Goal: Book appointment/travel/reservation

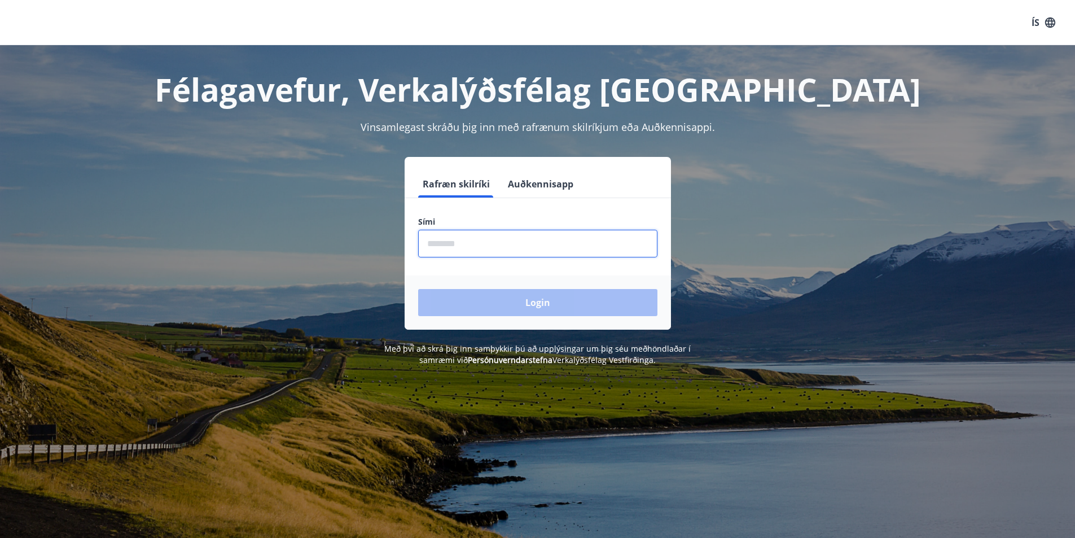
click at [463, 242] on input "phone" at bounding box center [537, 244] width 239 height 28
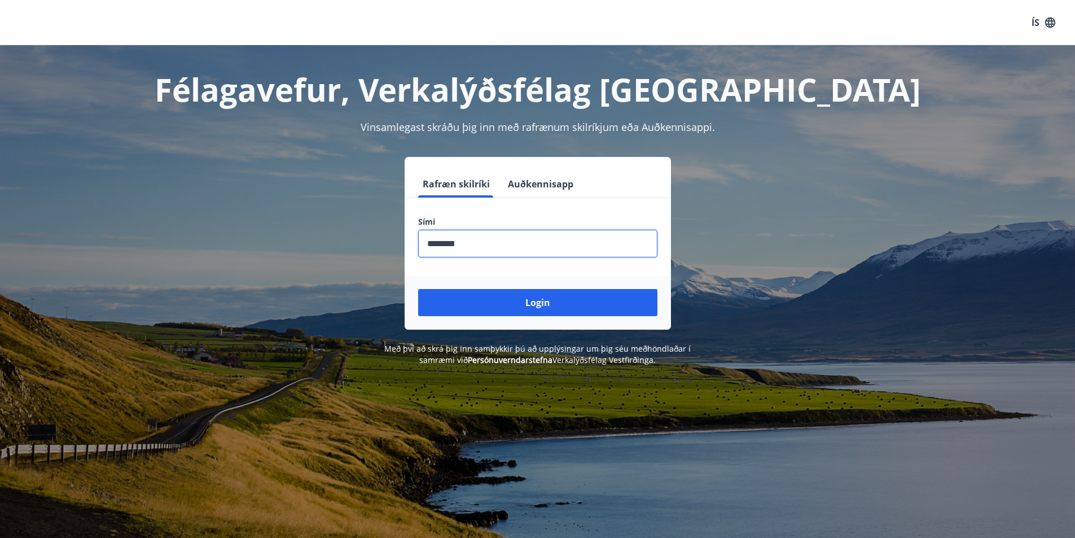
type input "********"
click at [418, 289] on button "Login" at bounding box center [537, 302] width 239 height 27
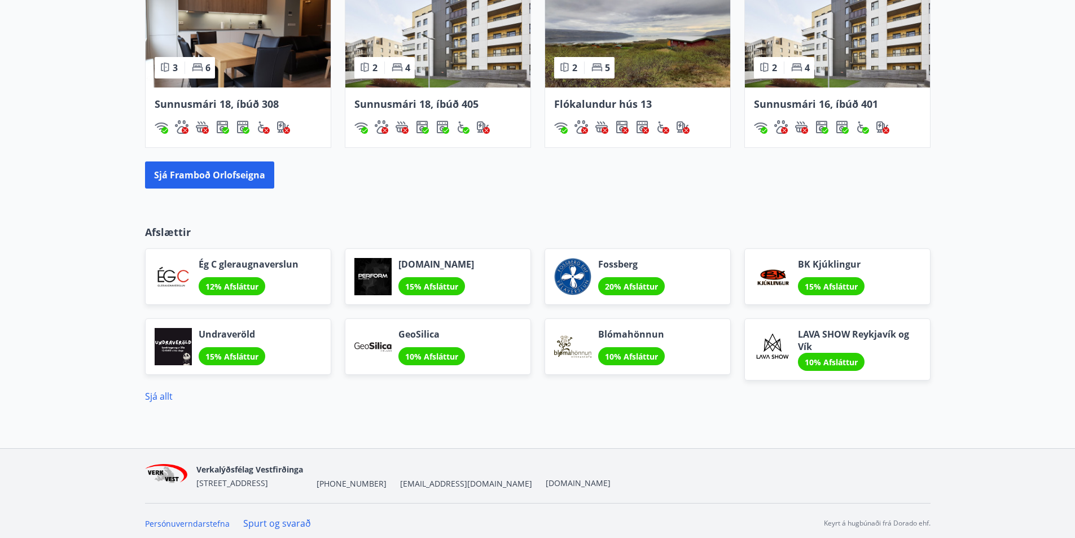
scroll to position [789, 0]
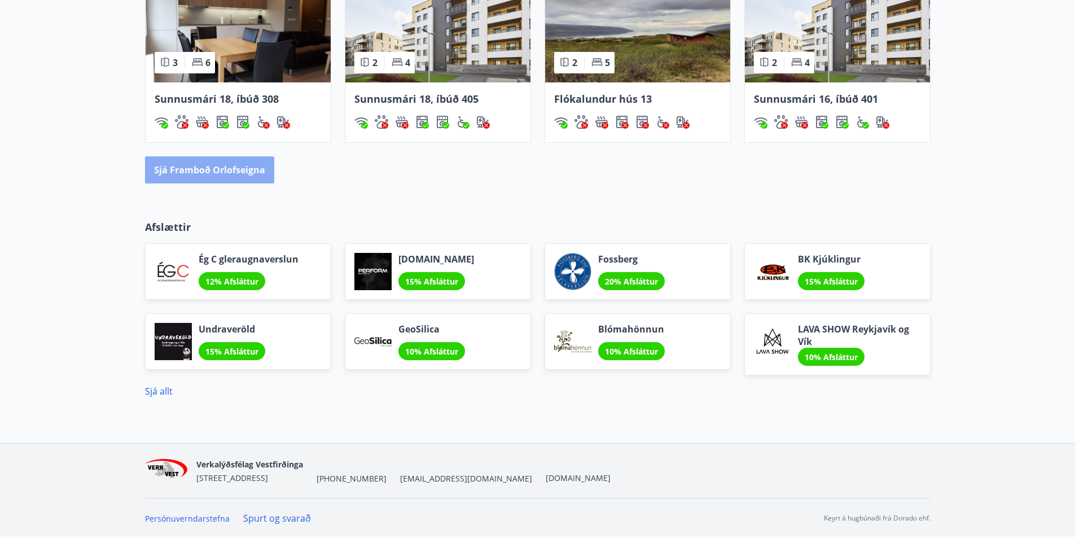
click at [247, 168] on button "Sjá framboð orlofseigna" at bounding box center [209, 169] width 129 height 27
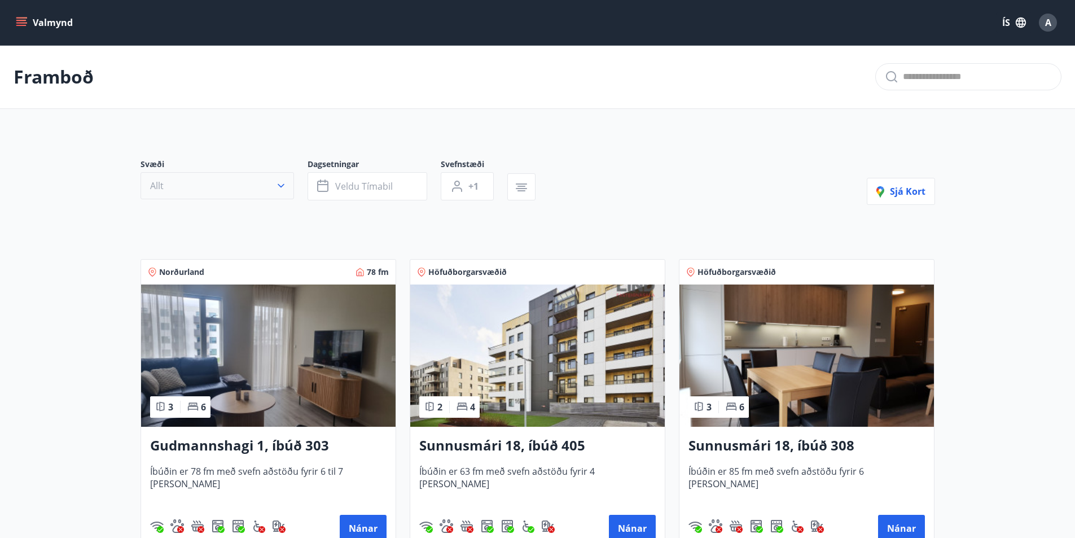
click at [277, 184] on icon "button" at bounding box center [280, 185] width 11 height 11
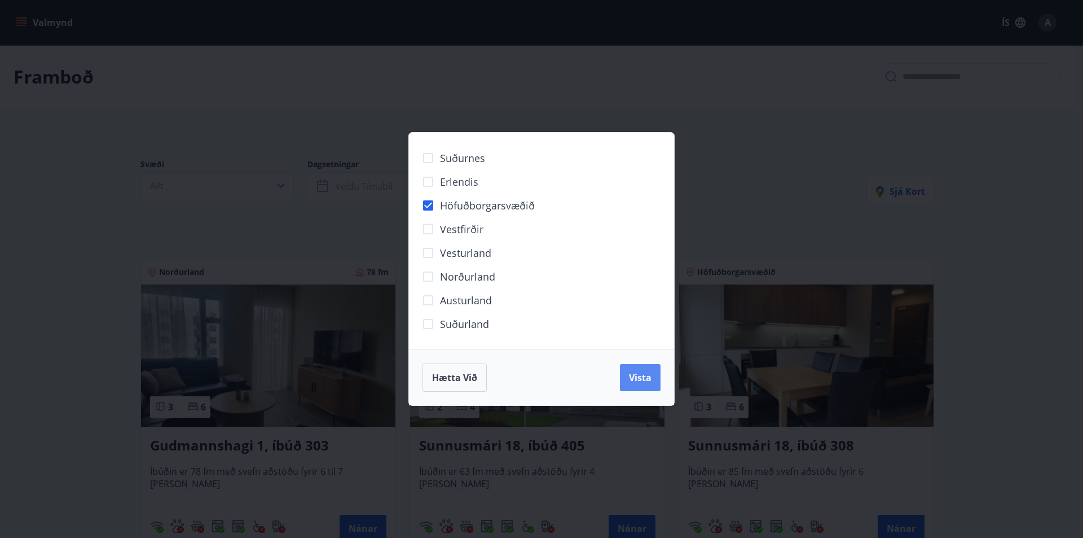
click at [644, 380] on span "Vista" at bounding box center [640, 377] width 23 height 12
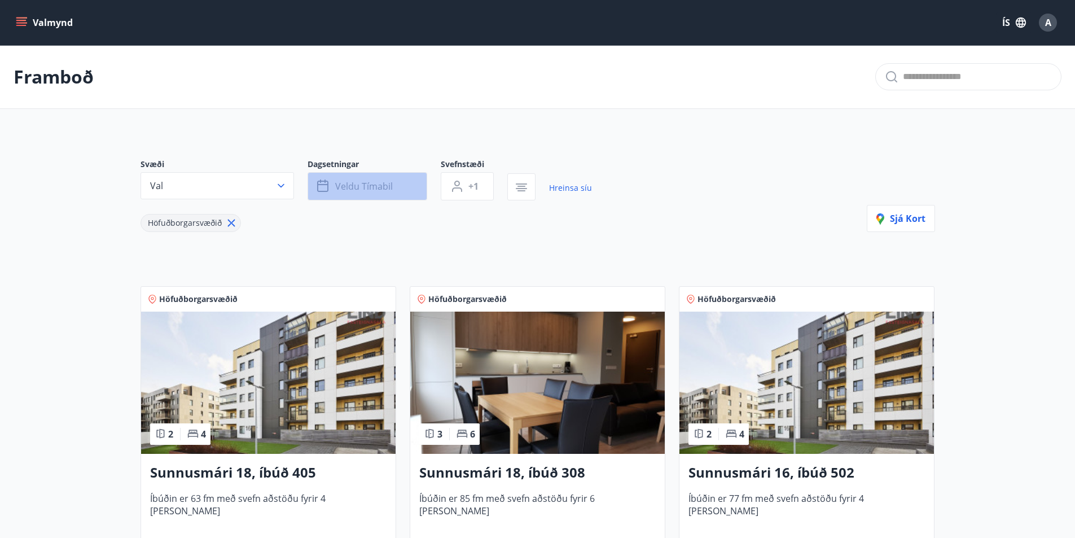
click at [366, 188] on span "Veldu tímabil" at bounding box center [364, 186] width 58 height 12
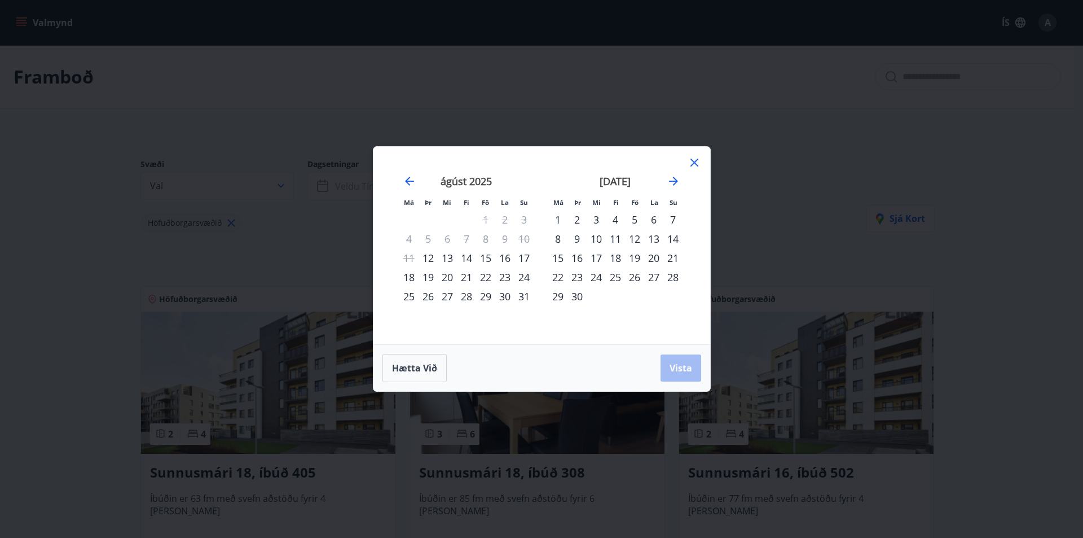
click at [441, 296] on div "27" at bounding box center [447, 296] width 19 height 19
click at [483, 296] on div "29" at bounding box center [485, 296] width 19 height 19
click at [688, 368] on span "Vista" at bounding box center [681, 368] width 23 height 12
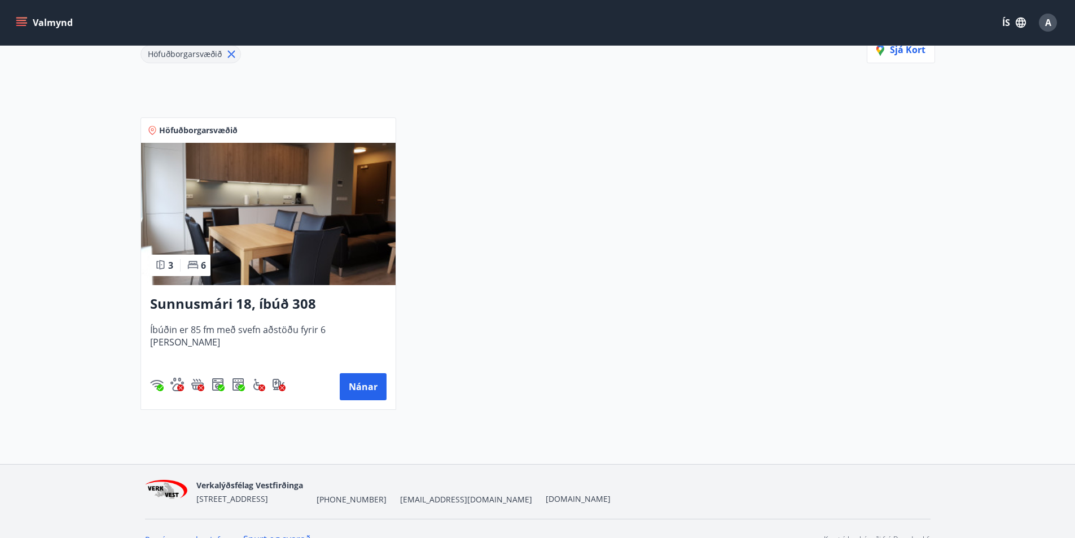
scroll to position [169, 0]
click at [362, 390] on button "Nánar" at bounding box center [363, 385] width 47 height 27
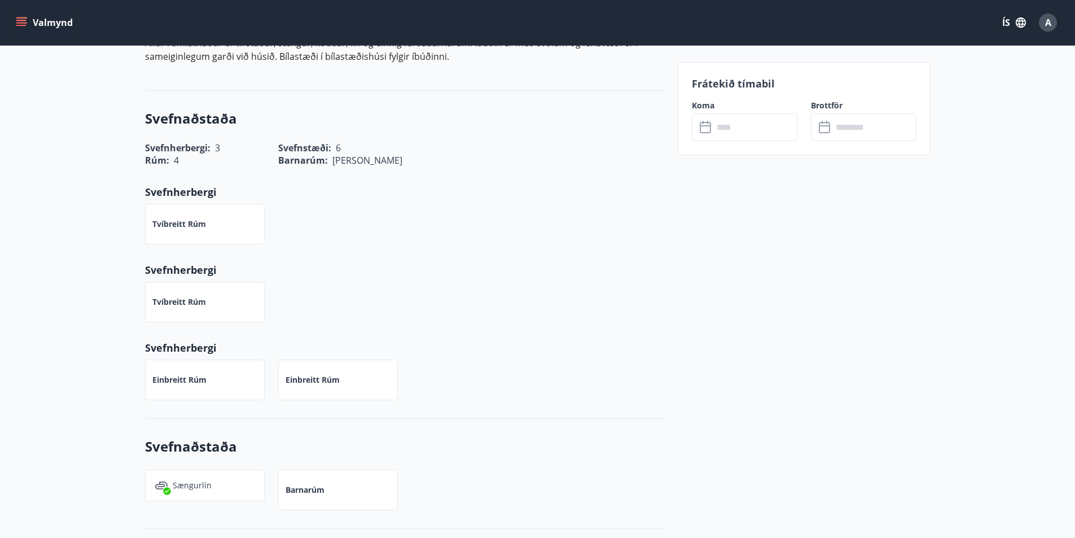
scroll to position [190, 0]
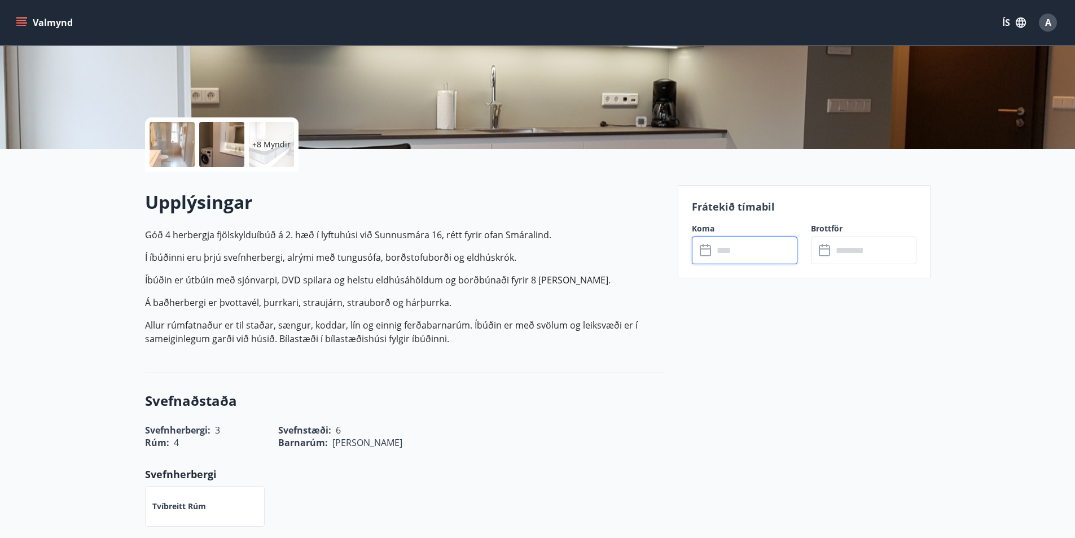
click at [735, 257] on input "text" at bounding box center [755, 250] width 84 height 28
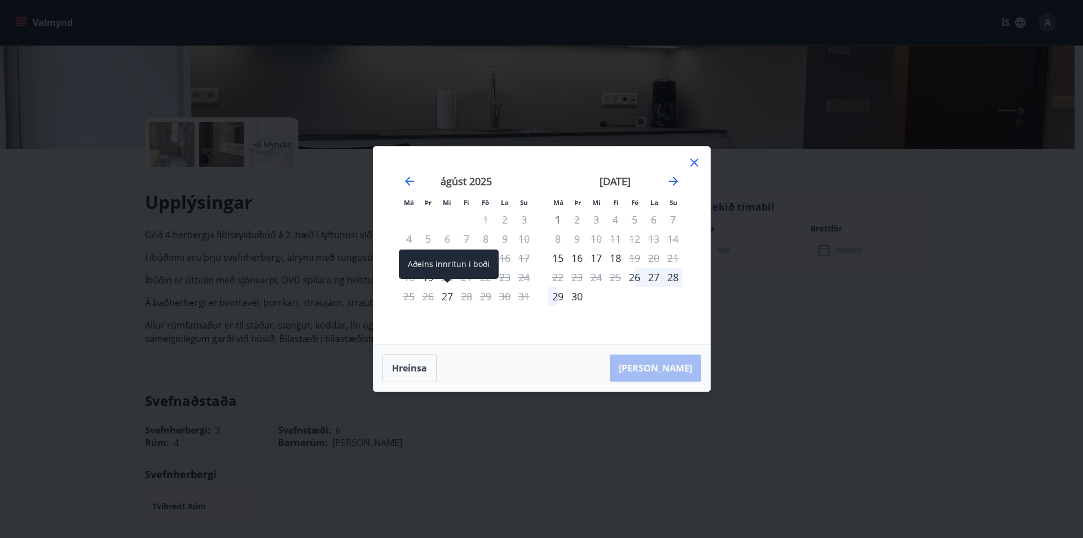
click at [448, 297] on div "27" at bounding box center [447, 296] width 19 height 19
click at [695, 167] on icon at bounding box center [695, 163] width 14 height 14
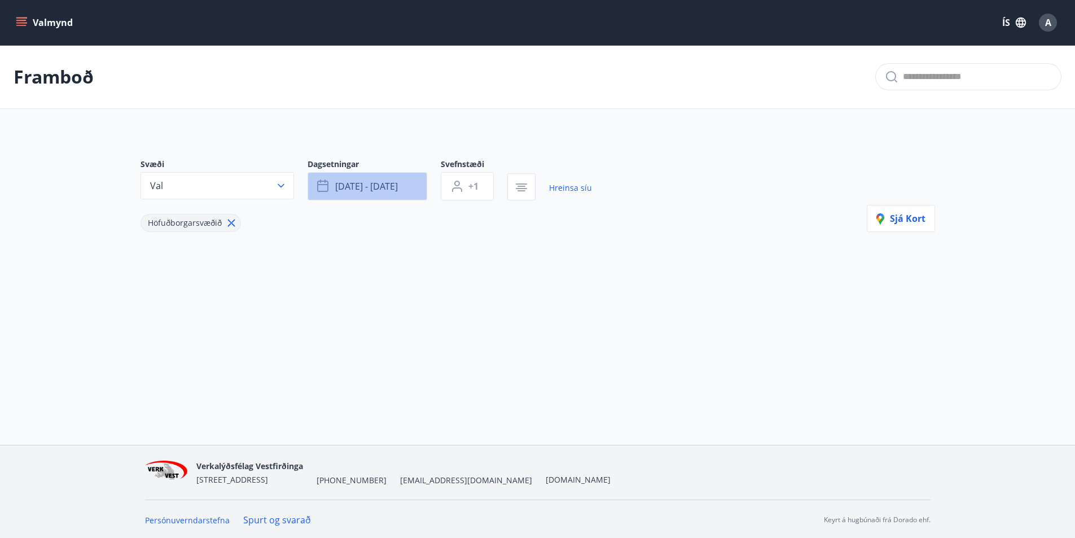
click at [371, 187] on span "ágú 27 - ágú 29" at bounding box center [366, 186] width 63 height 12
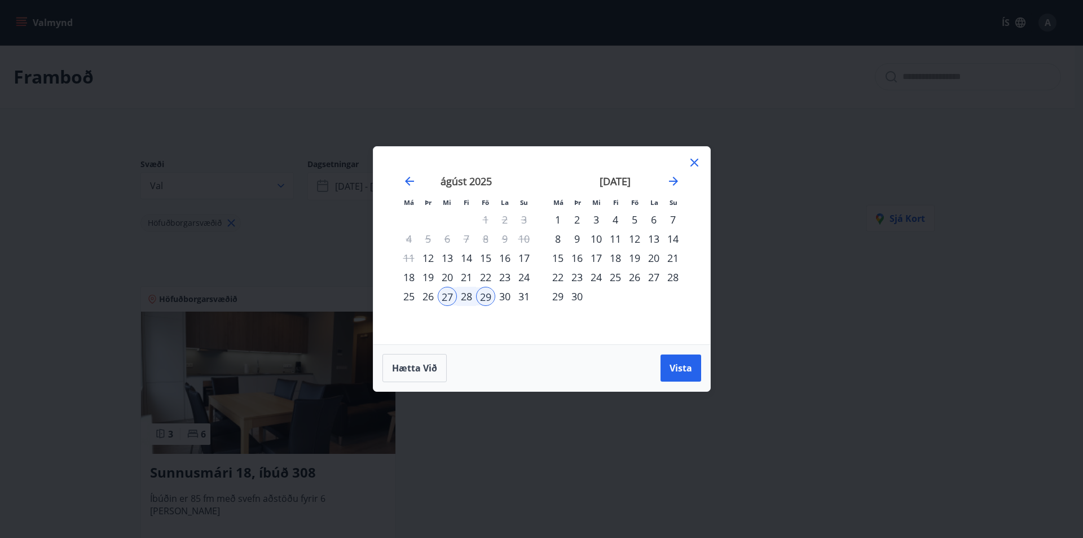
click at [448, 299] on div "27" at bounding box center [447, 296] width 19 height 19
click at [463, 299] on div "28" at bounding box center [466, 296] width 19 height 19
click at [484, 299] on div "29" at bounding box center [485, 296] width 19 height 19
click at [442, 299] on div "27" at bounding box center [447, 296] width 19 height 19
click at [465, 298] on div "28" at bounding box center [466, 296] width 19 height 19
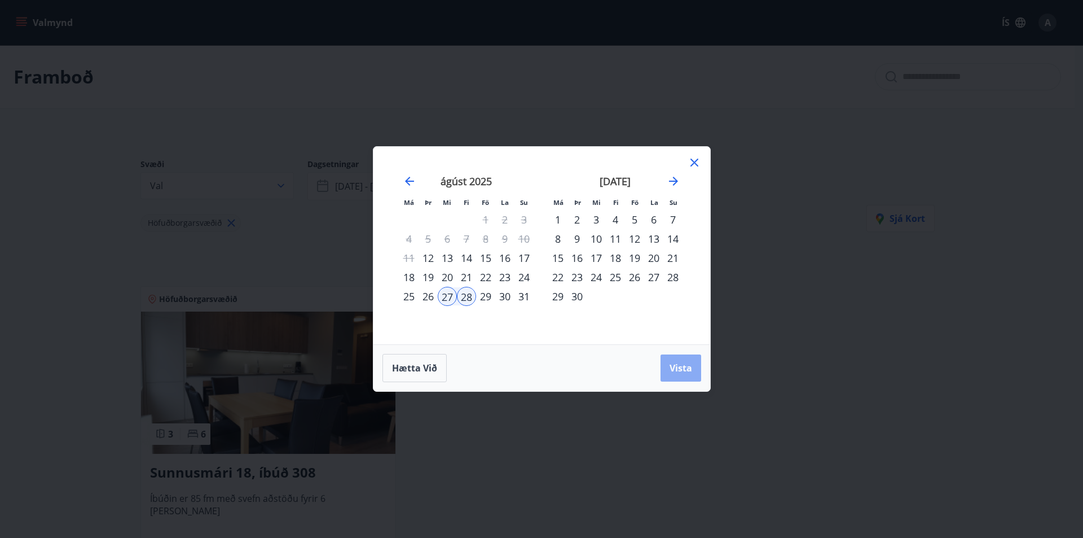
click at [677, 369] on span "Vista" at bounding box center [681, 368] width 23 height 12
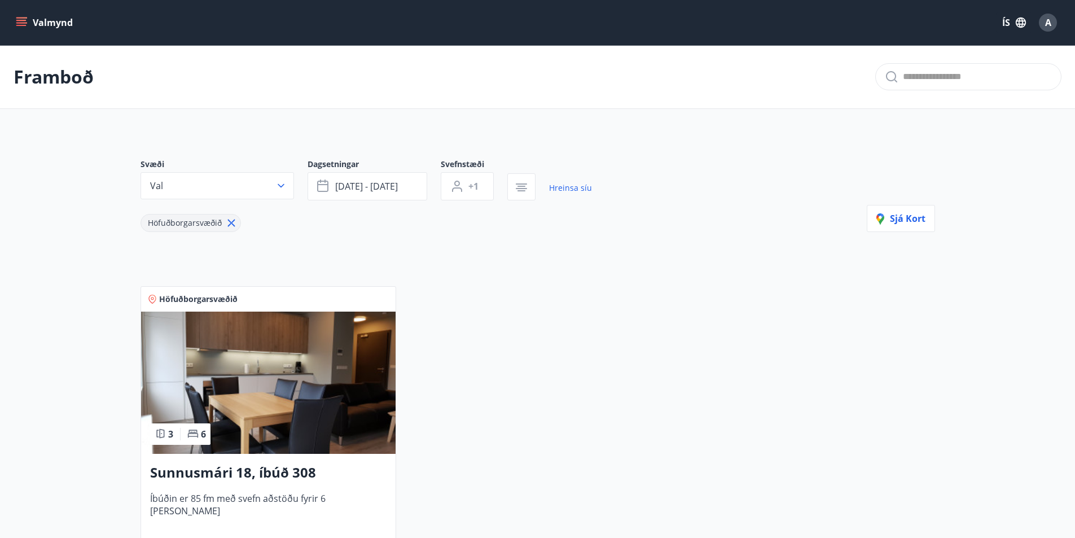
click at [308, 172] on button "ágú 27 - ágú 28" at bounding box center [368, 186] width 120 height 28
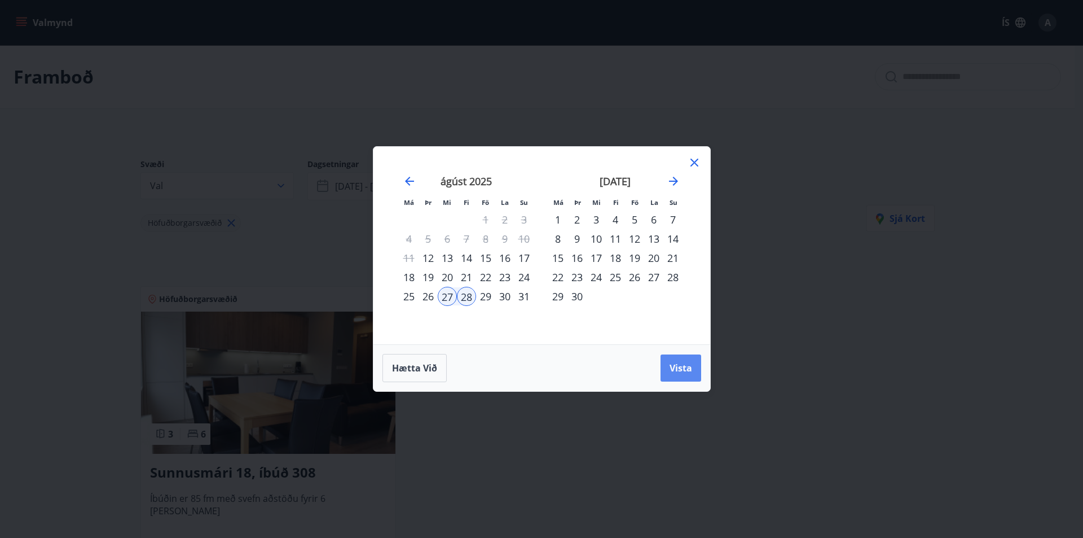
click at [682, 370] on span "Vista" at bounding box center [681, 368] width 23 height 12
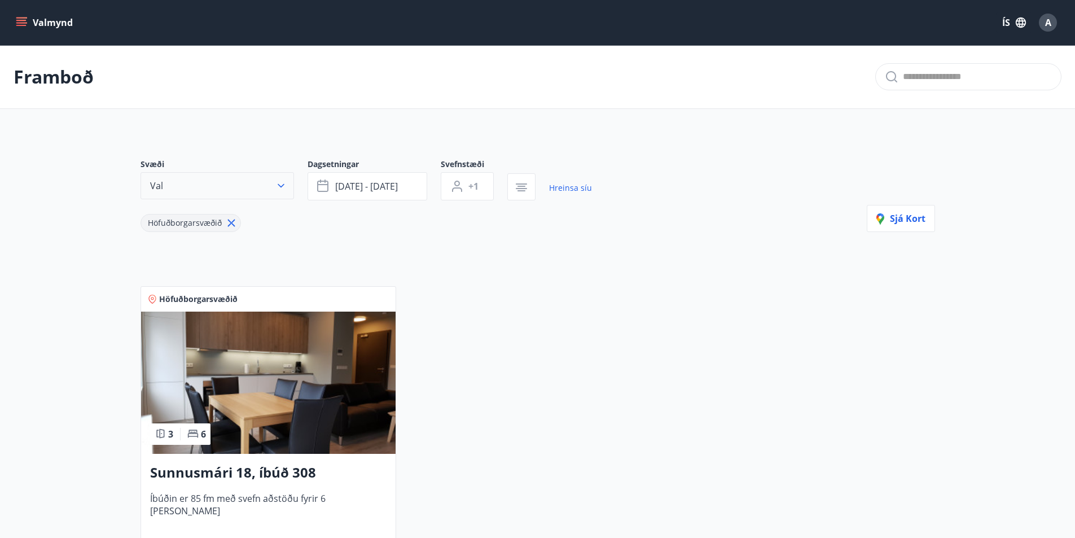
click at [276, 188] on icon "button" at bounding box center [280, 185] width 11 height 11
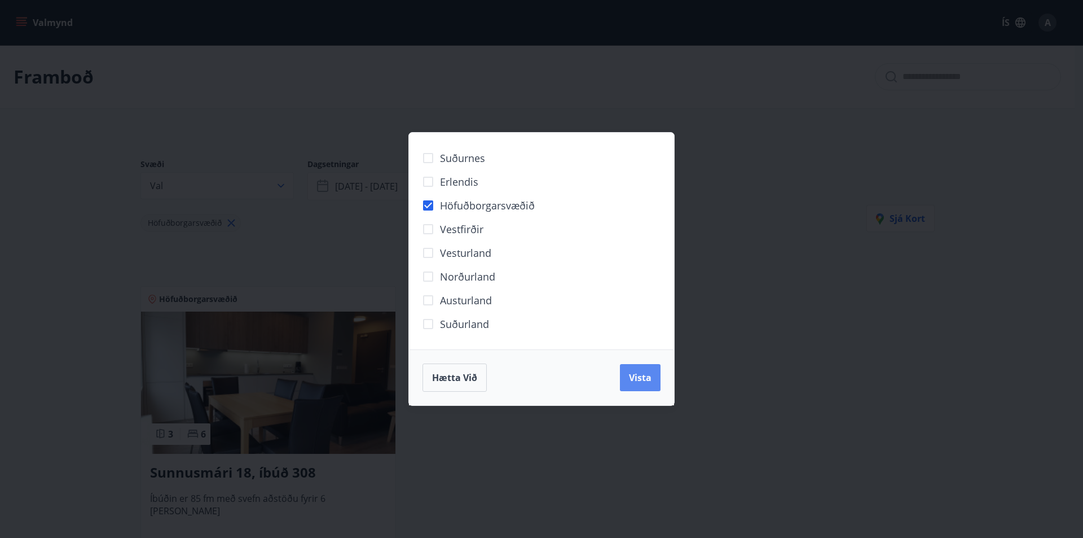
click at [635, 374] on span "Vista" at bounding box center [640, 377] width 23 height 12
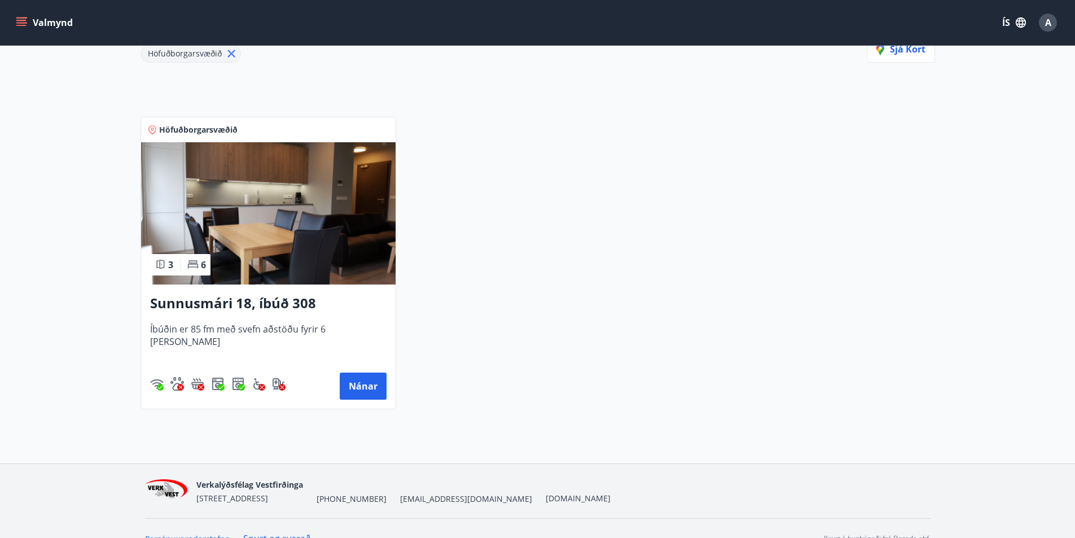
scroll to position [190, 0]
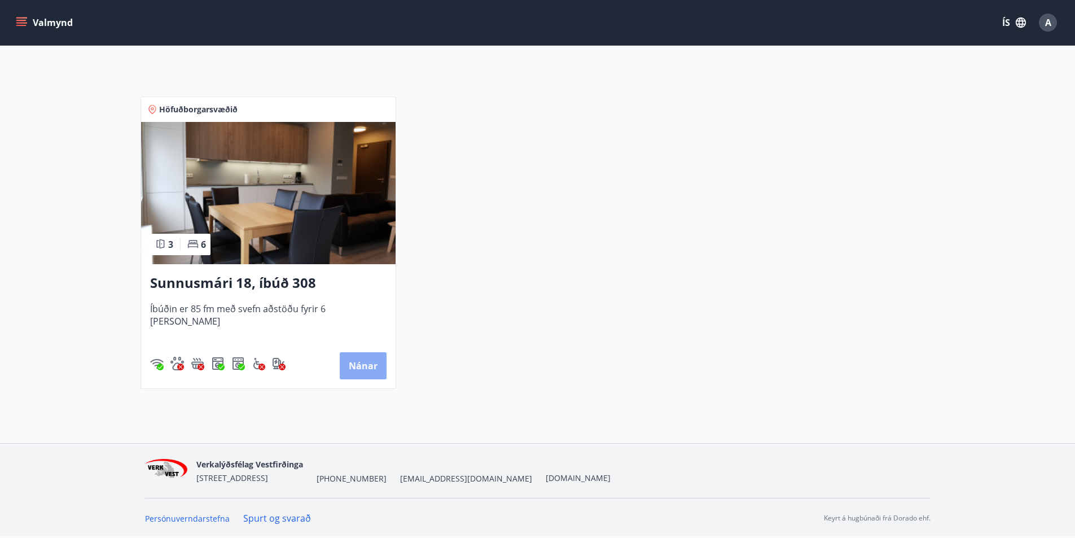
click at [377, 368] on button "Nánar" at bounding box center [363, 365] width 47 height 27
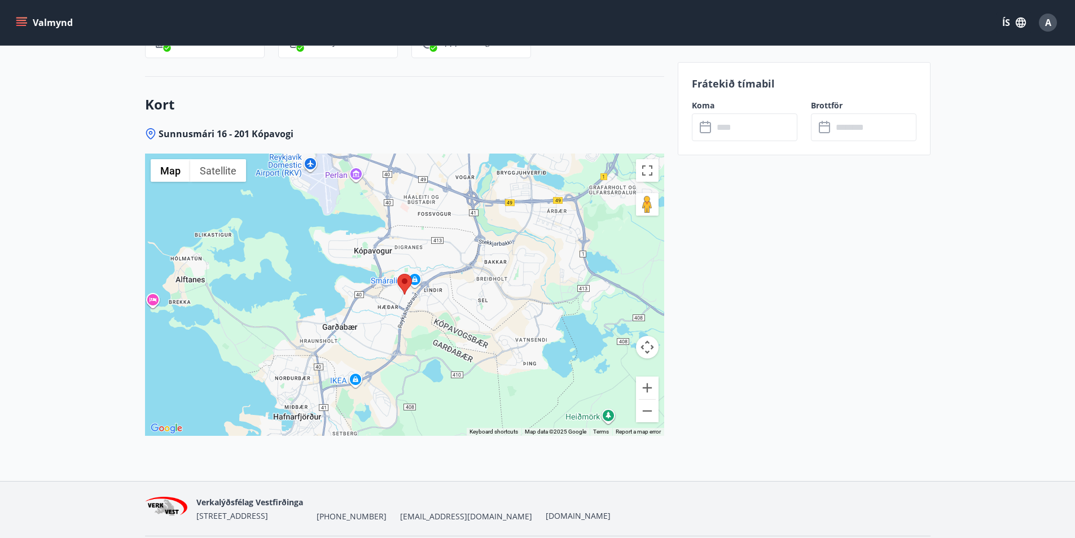
scroll to position [1544, 0]
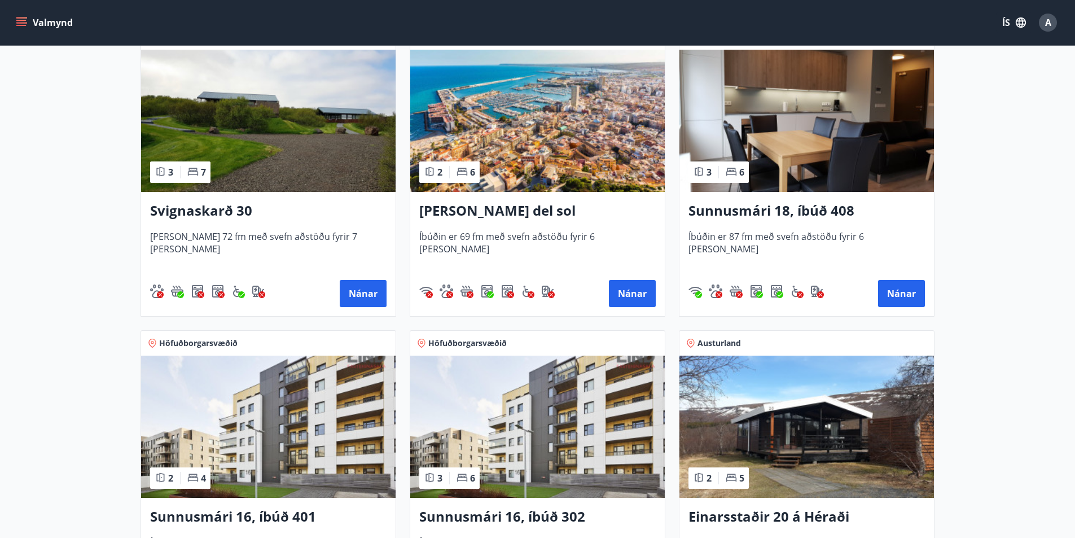
scroll to position [1016, 0]
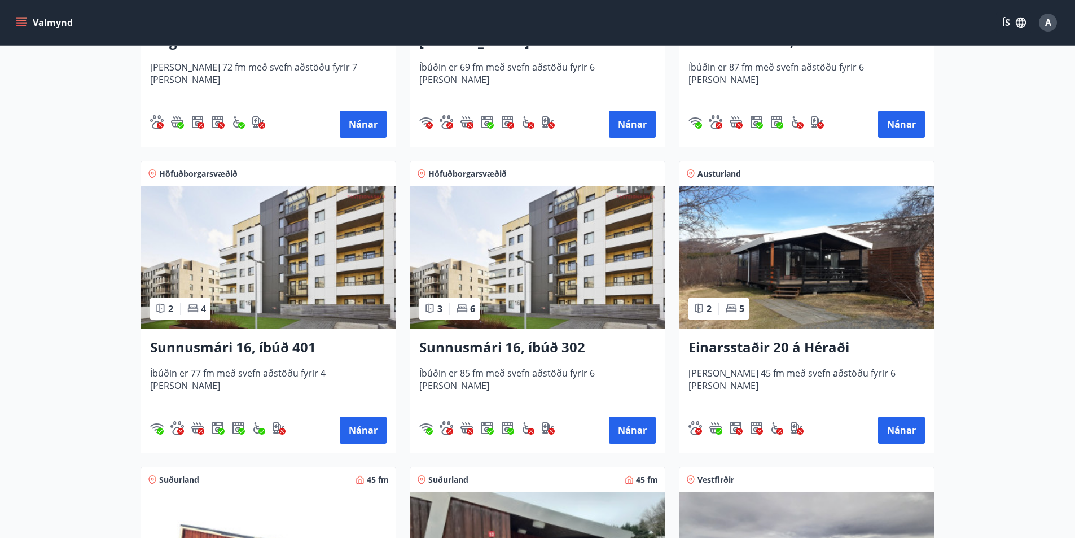
click at [280, 244] on img at bounding box center [268, 257] width 254 height 142
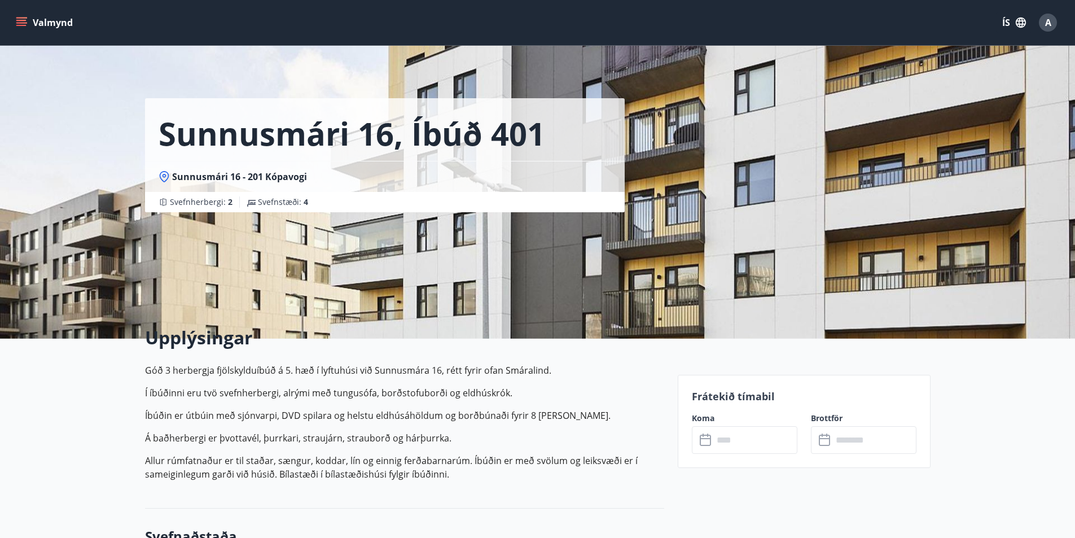
click at [721, 433] on input "text" at bounding box center [755, 440] width 84 height 28
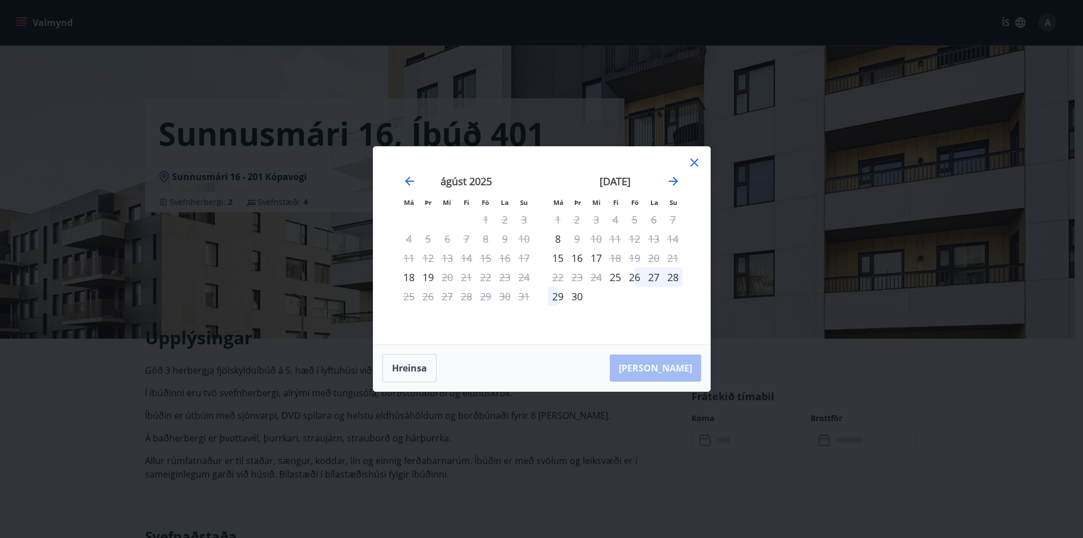
click at [693, 158] on icon at bounding box center [695, 163] width 14 height 14
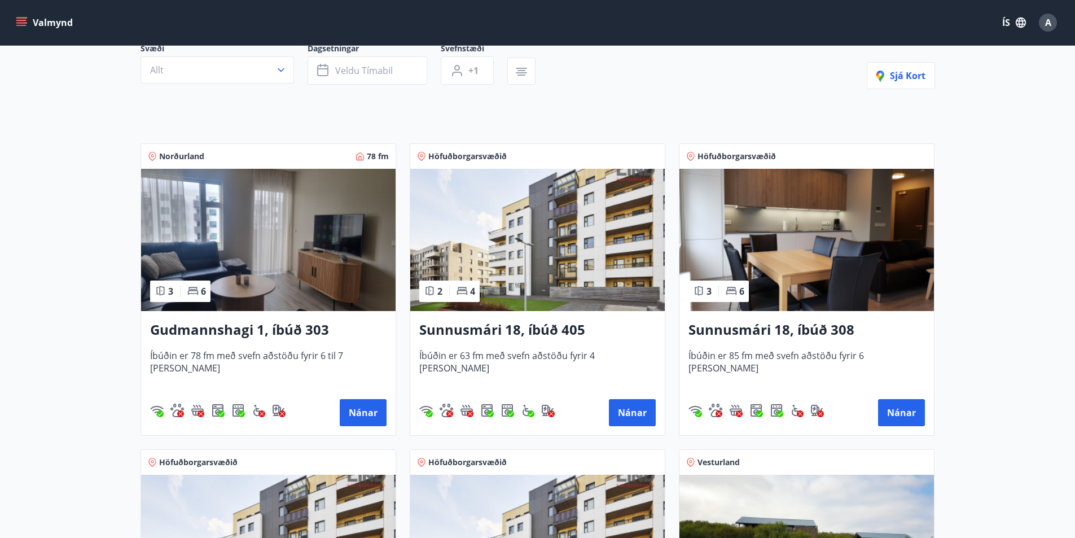
scroll to position [226, 0]
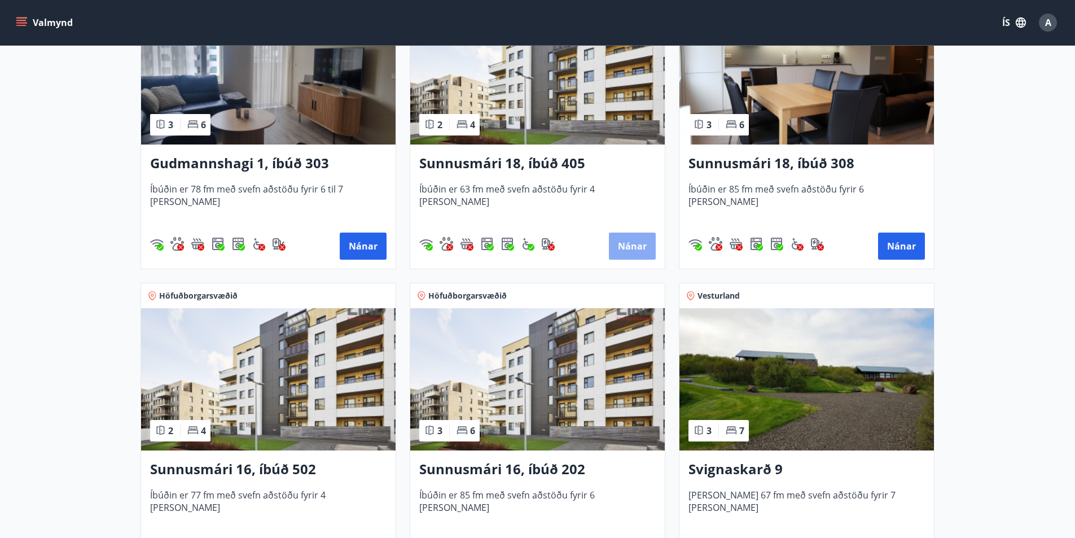
click at [621, 240] on button "Nánar" at bounding box center [632, 245] width 47 height 27
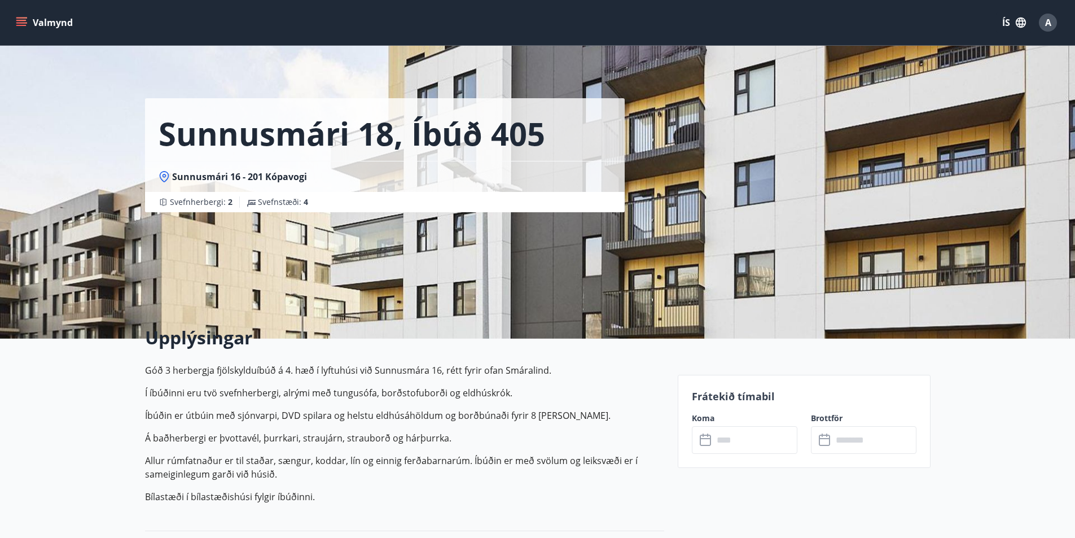
click at [747, 442] on input "text" at bounding box center [755, 440] width 84 height 28
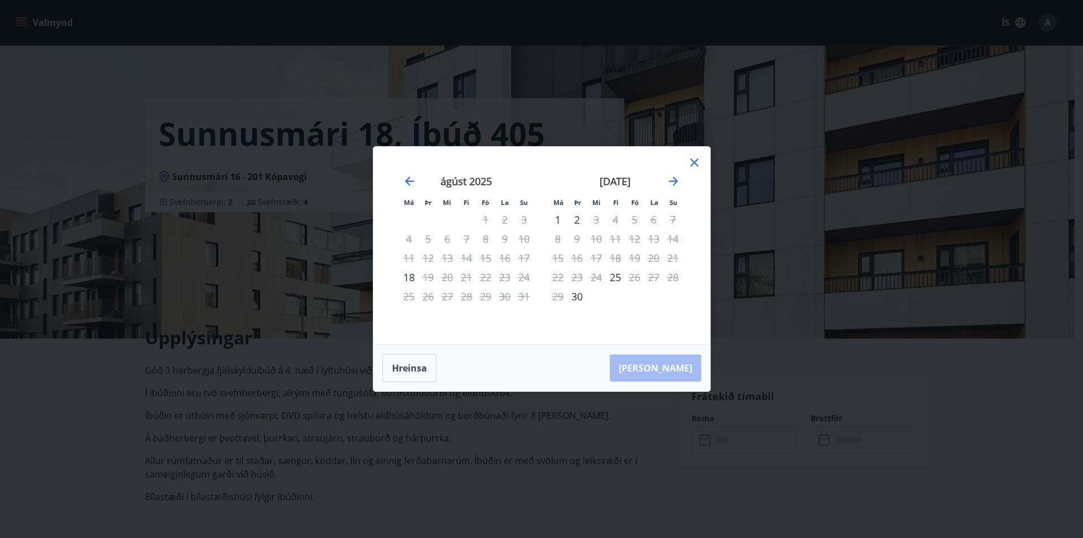
click at [694, 164] on icon at bounding box center [695, 163] width 14 height 14
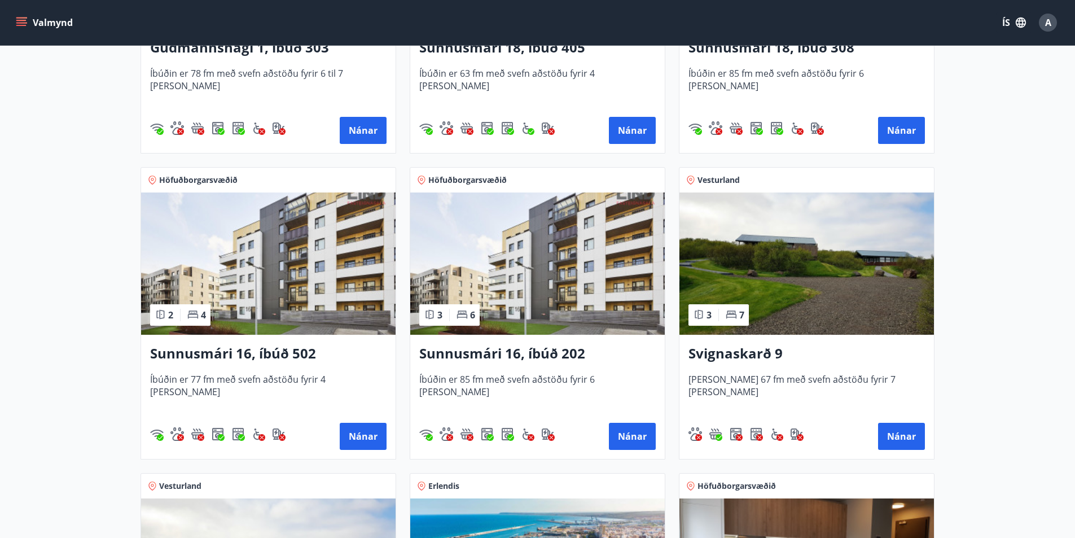
scroll to position [451, 0]
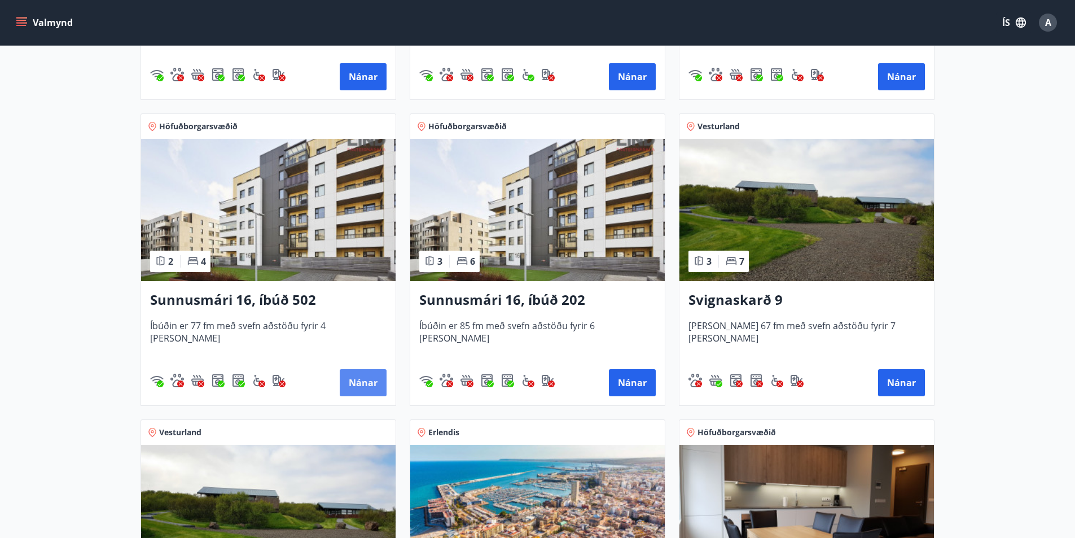
click at [358, 387] on button "Nánar" at bounding box center [363, 382] width 47 height 27
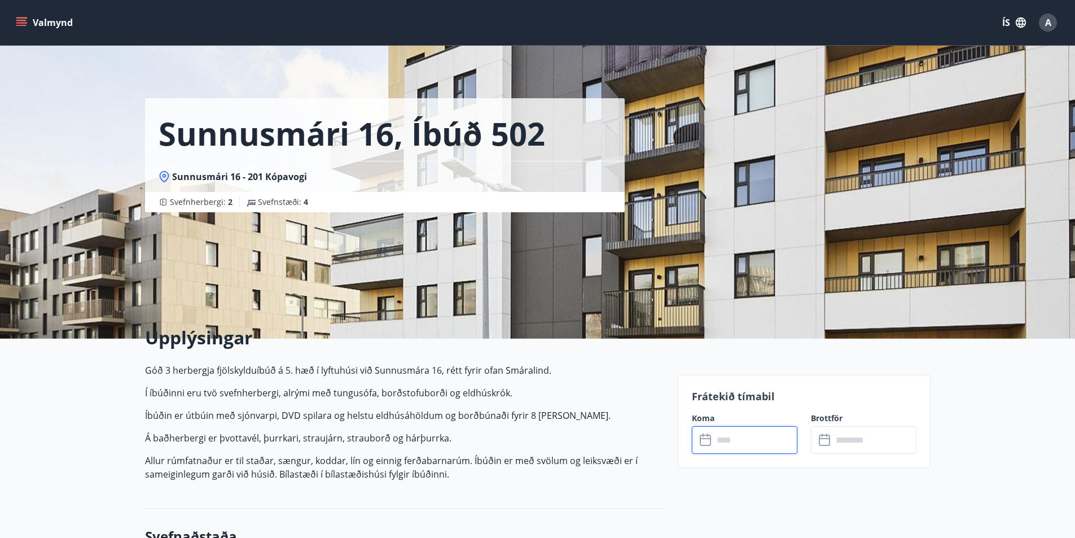
click at [717, 440] on input "text" at bounding box center [755, 440] width 84 height 28
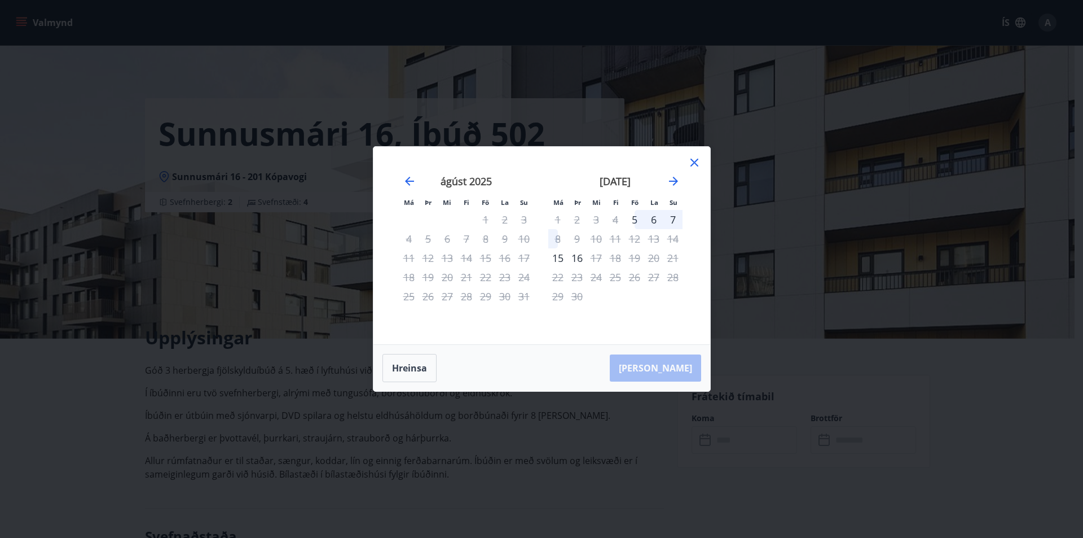
click at [691, 161] on icon at bounding box center [695, 163] width 14 height 14
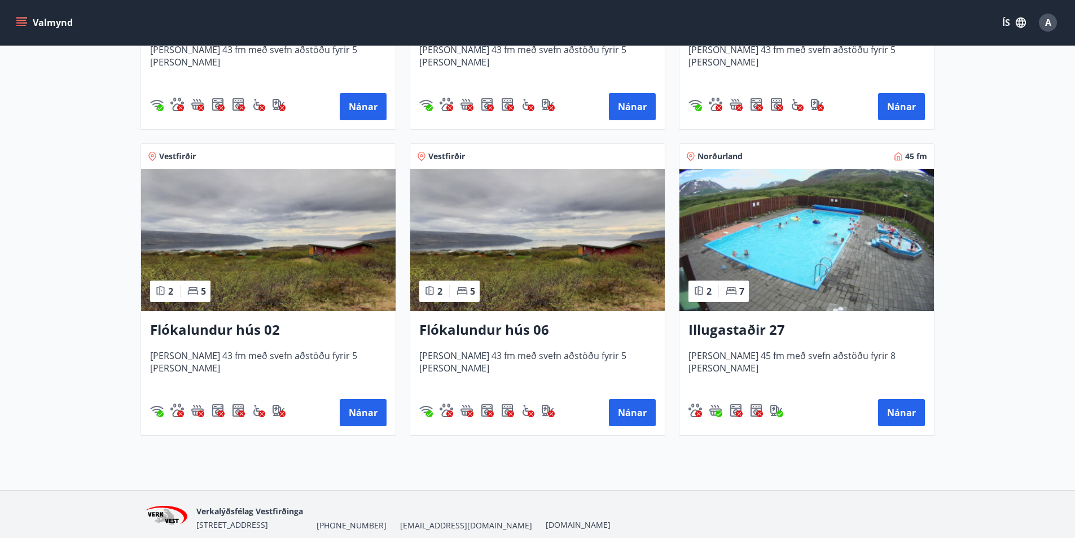
scroll to position [1998, 0]
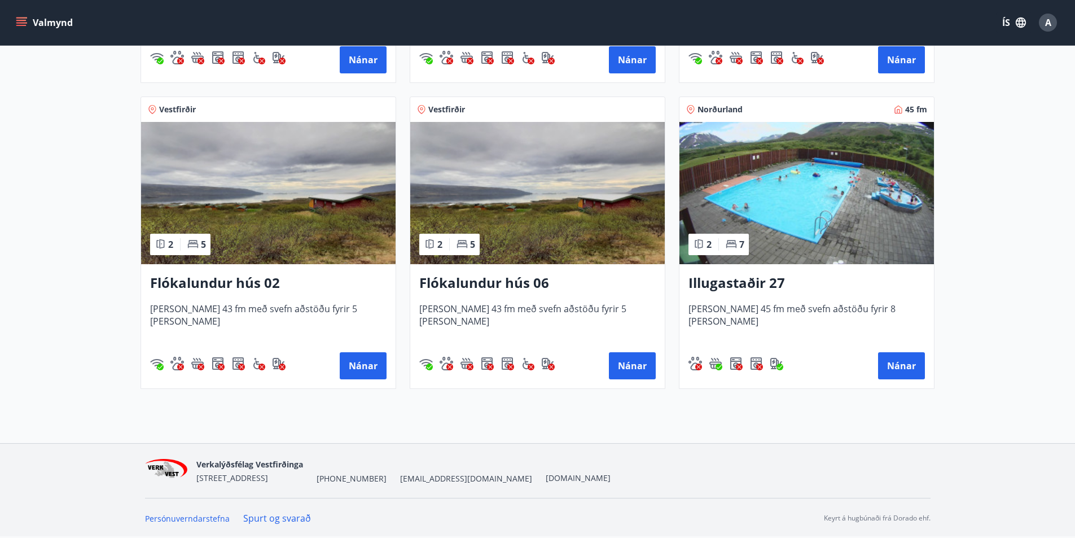
click at [21, 19] on icon "menu" at bounding box center [21, 22] width 11 height 11
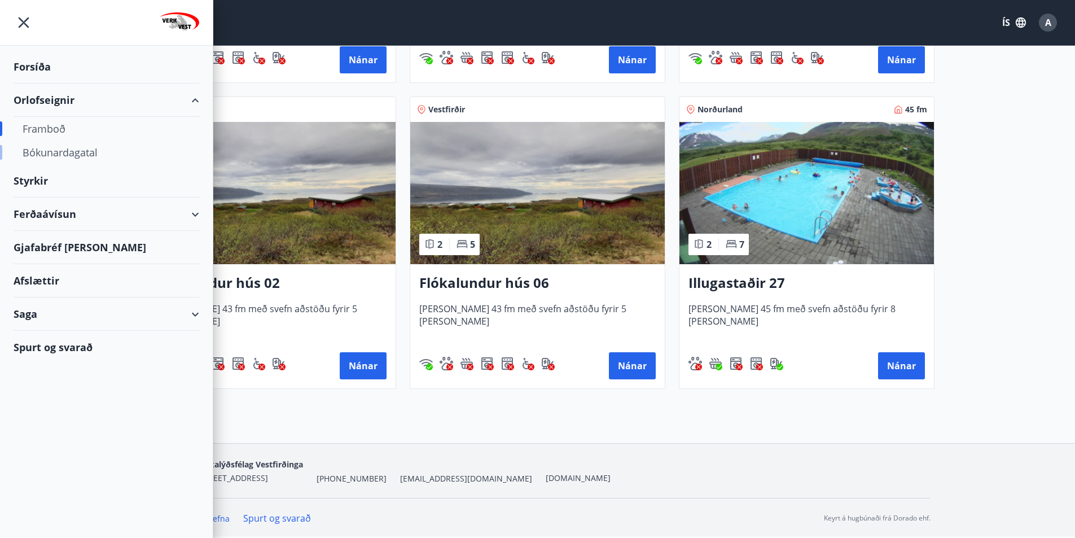
click at [56, 151] on div "Bókunardagatal" at bounding box center [107, 153] width 168 height 24
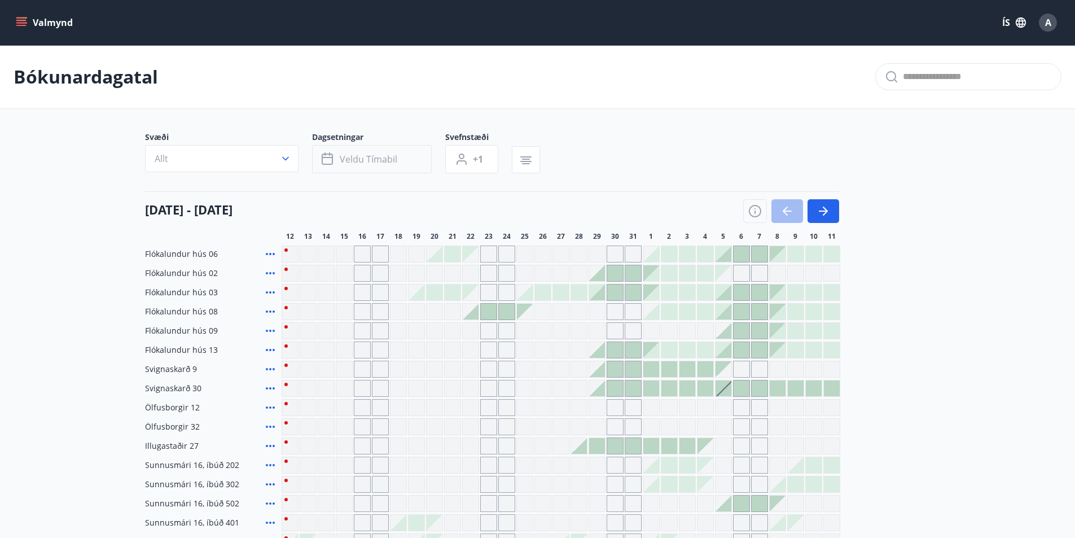
click at [359, 165] on button "Veldu tímabil" at bounding box center [372, 159] width 120 height 28
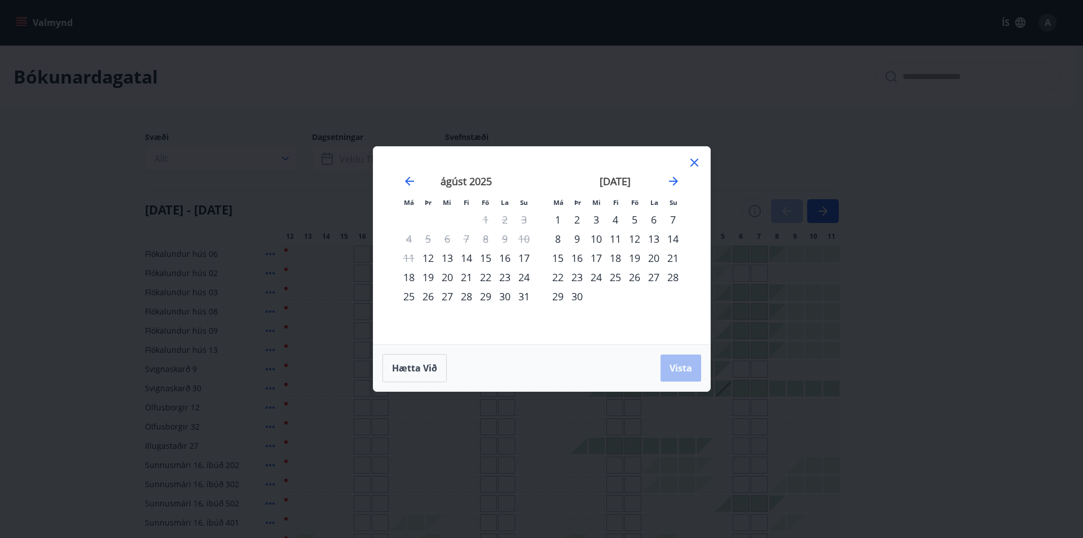
click at [448, 294] on div "27" at bounding box center [447, 296] width 19 height 19
click at [673, 362] on span "Vista" at bounding box center [681, 368] width 23 height 12
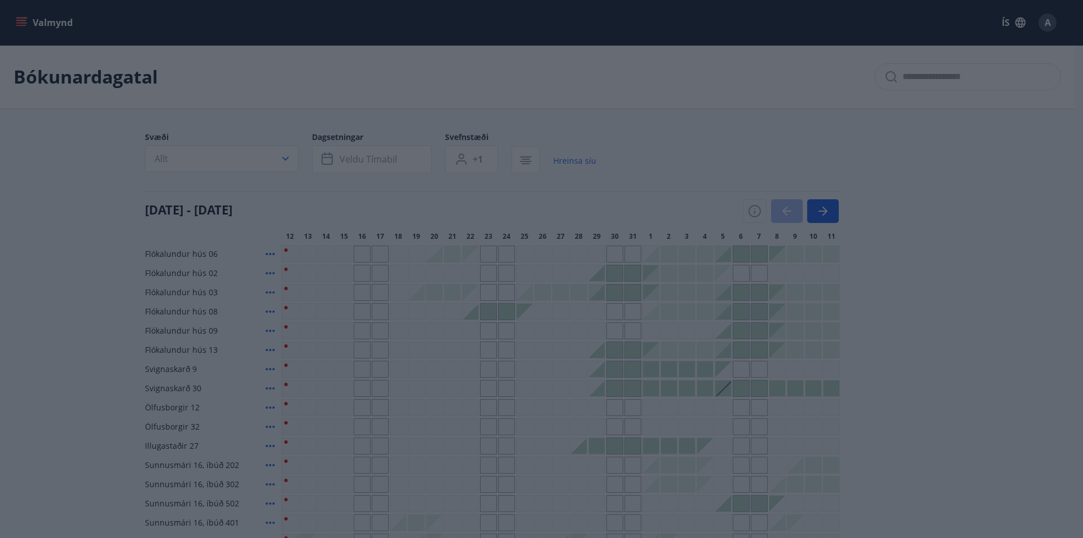
click at [890, 313] on div "Má Þr Mi Fi Fö La Su Má Þr Mi Fi Fö La Su júlí 2025 1 2 3 4 5 6 7 8 9 10 11 12 …" at bounding box center [541, 269] width 1083 height 538
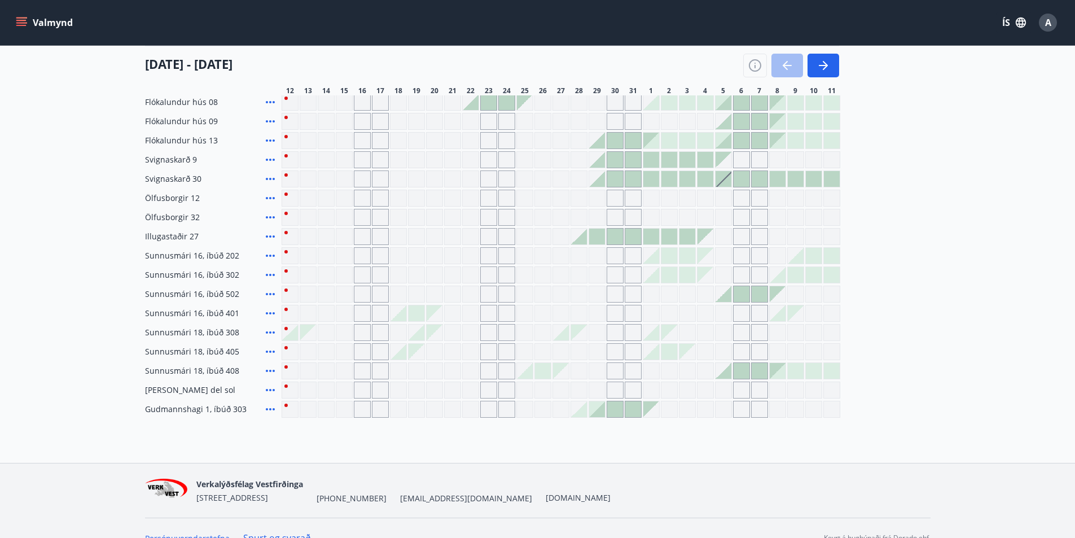
scroll to position [229, 0]
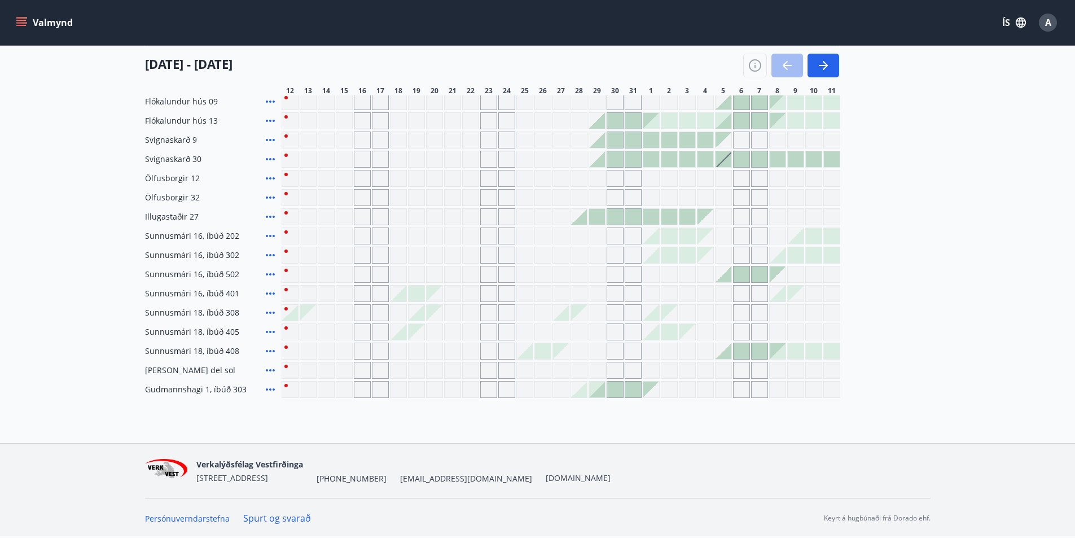
click at [563, 313] on div at bounding box center [561, 313] width 16 height 16
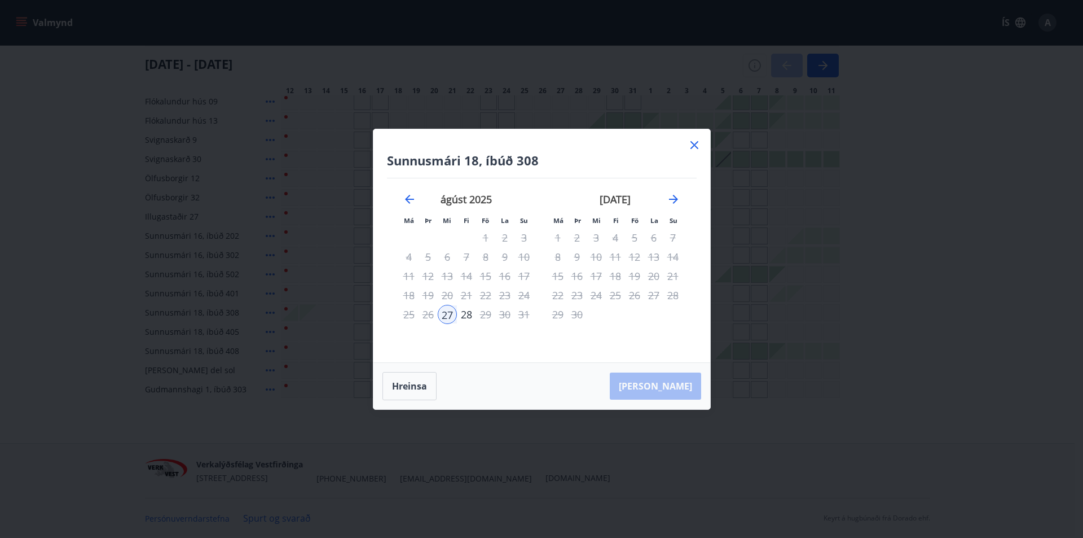
click at [696, 142] on icon at bounding box center [695, 145] width 14 height 14
click at [696, 142] on div at bounding box center [561, 139] width 559 height 17
click at [922, 301] on div "Flókalundur hús 06 Flókalundur hús 02 Flókalundur hús 03 Flókalundur hús 08 Fló…" at bounding box center [537, 206] width 785 height 381
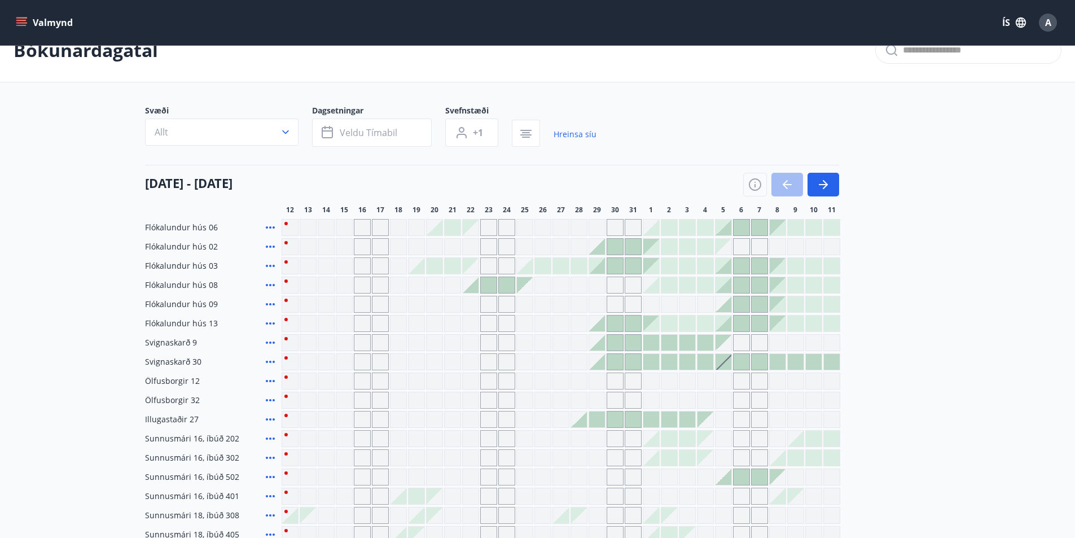
scroll to position [0, 0]
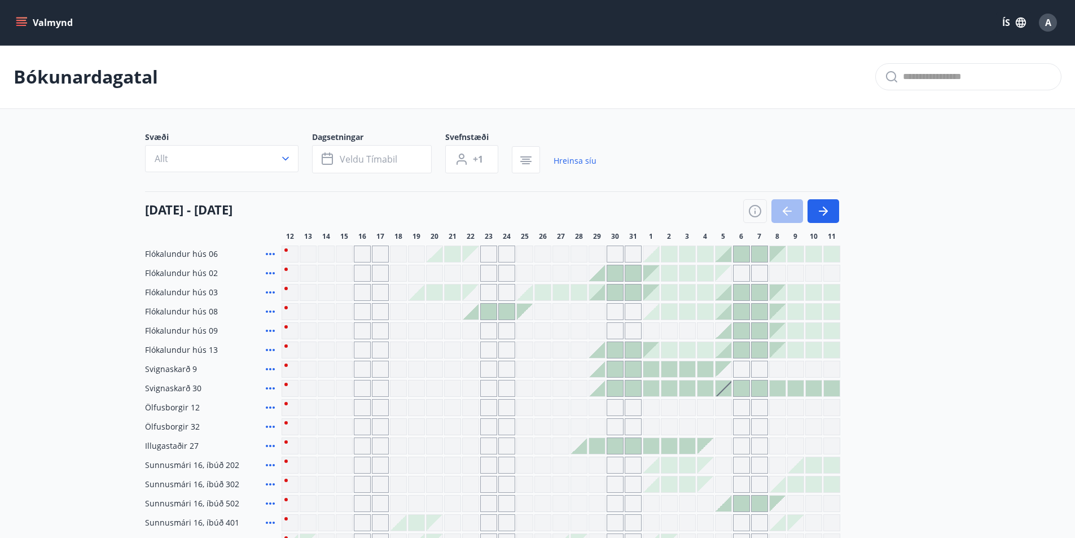
click at [23, 20] on icon "menu" at bounding box center [21, 20] width 10 height 1
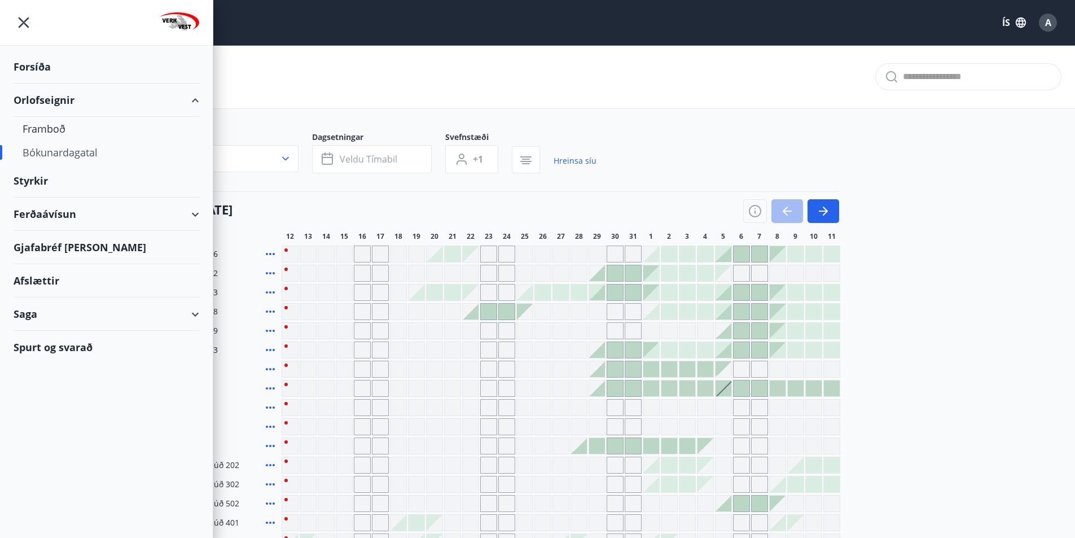
click at [195, 212] on div "Ferðaávísun" at bounding box center [107, 214] width 186 height 33
click at [55, 213] on div "Ferðaávísun" at bounding box center [107, 214] width 186 height 33
click at [28, 216] on div "Ferðaávísun" at bounding box center [107, 214] width 186 height 33
click at [195, 214] on div "Ferðaávísun" at bounding box center [107, 214] width 186 height 33
click at [93, 250] on div "Gjafabréf og kort" at bounding box center [107, 247] width 186 height 33
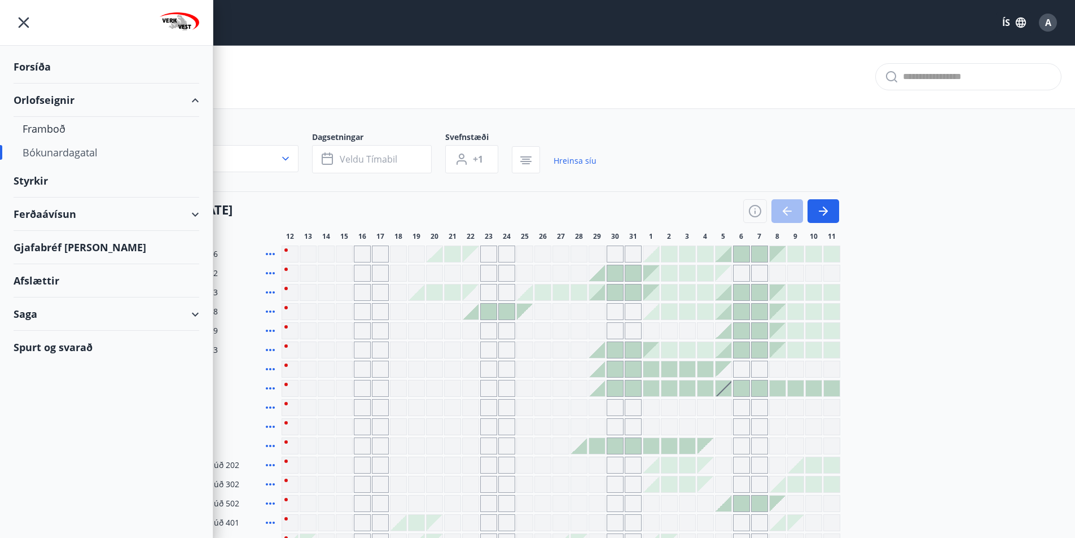
click at [76, 213] on div "Ferðaávísun" at bounding box center [107, 214] width 186 height 33
click at [21, 20] on icon "menu" at bounding box center [24, 22] width 11 height 11
click at [343, 73] on div "Bókunardagatal" at bounding box center [537, 77] width 1075 height 64
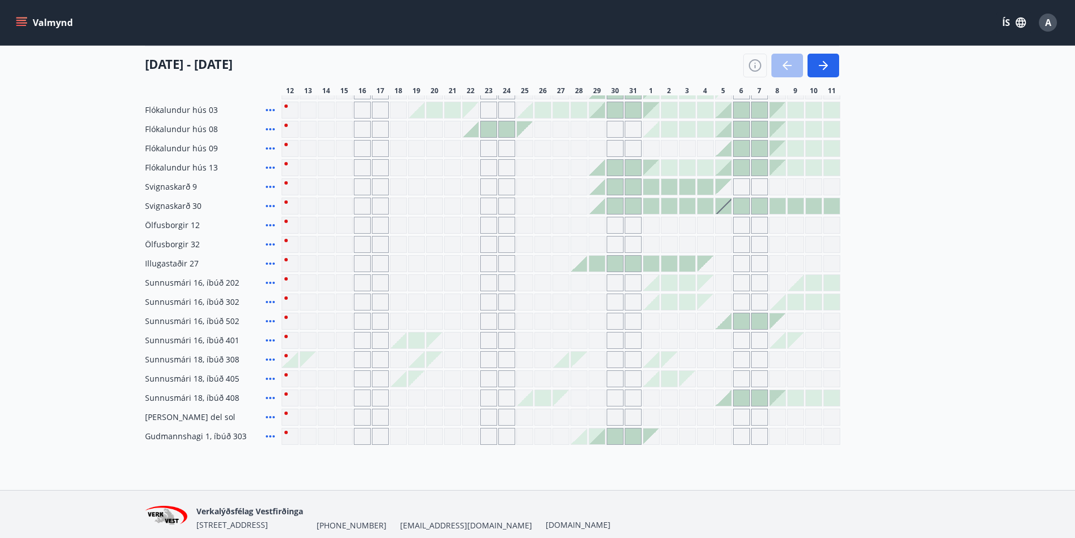
scroll to position [113, 0]
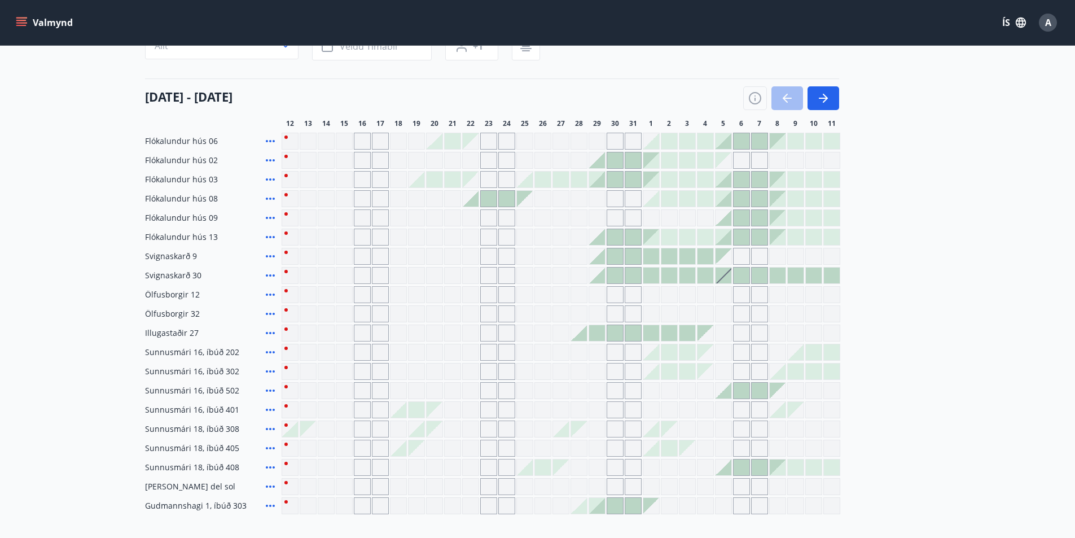
click at [557, 465] on div "Gráir dagar eru ekki bókanlegir" at bounding box center [561, 467] width 16 height 16
click at [542, 466] on div at bounding box center [543, 467] width 16 height 16
click at [562, 427] on div at bounding box center [561, 429] width 16 height 16
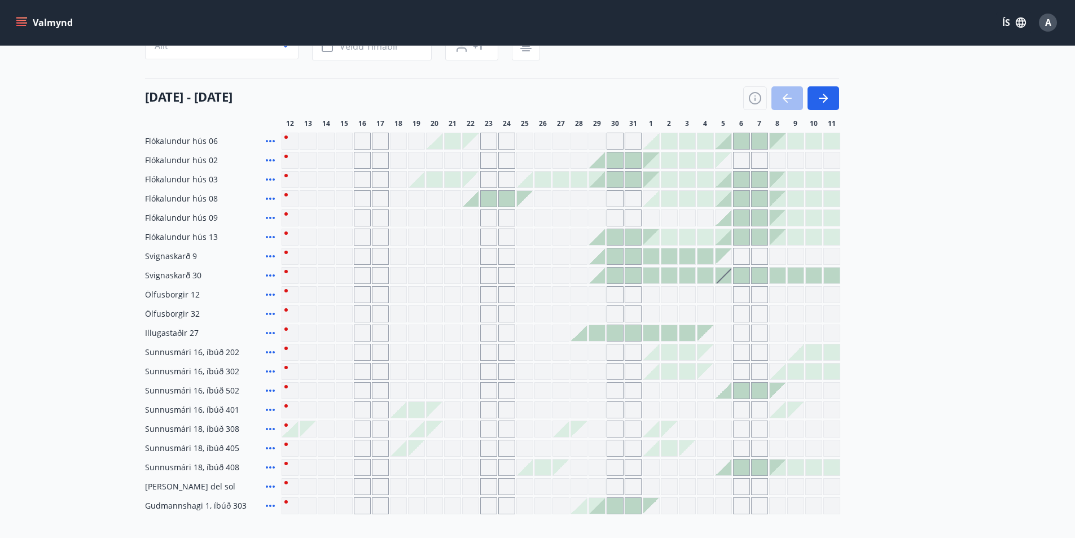
click at [945, 74] on main "Bókunardagatal Svæði Allt Dagsetningar Veldu tímabil Svefnstæði +1 12 ágúst - 1…" at bounding box center [537, 223] width 1075 height 582
click at [20, 20] on icon "menu" at bounding box center [21, 20] width 10 height 1
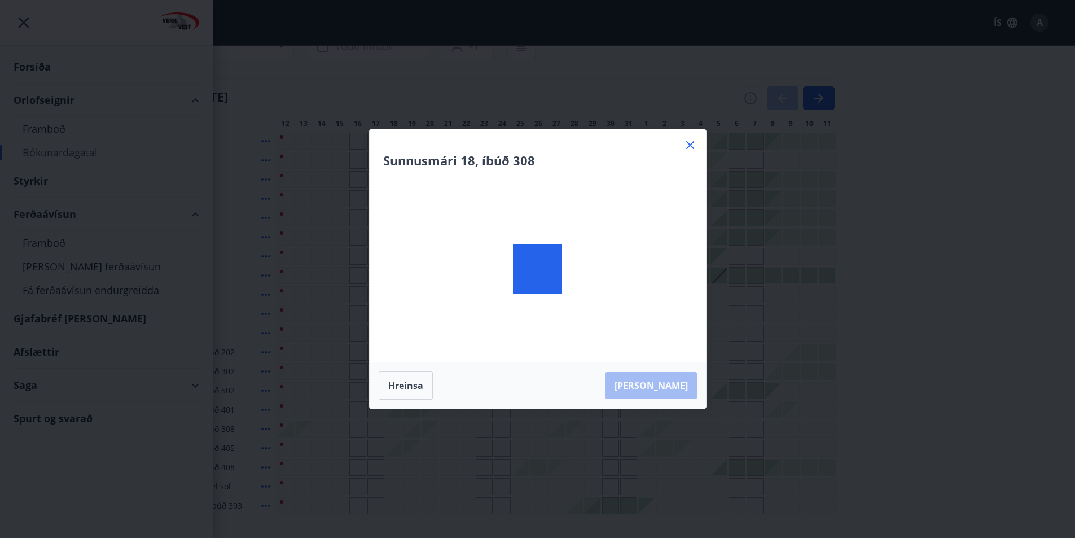
scroll to position [0, 0]
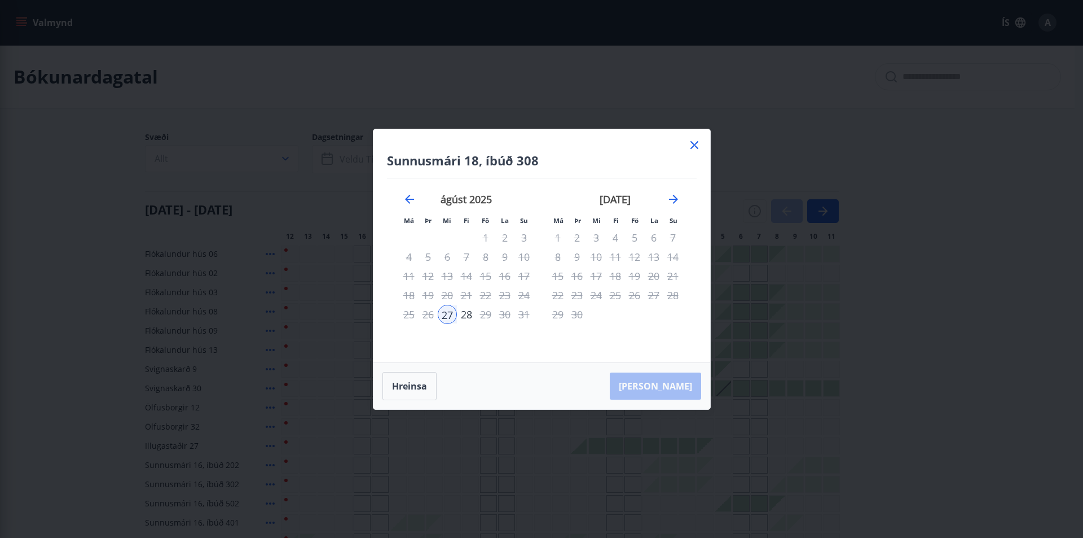
click at [697, 143] on icon at bounding box center [695, 145] width 14 height 14
click at [697, 143] on div "Svæði Allt Dagsetningar Veldu tímabil Svefnstæði +1" at bounding box center [537, 154] width 785 height 46
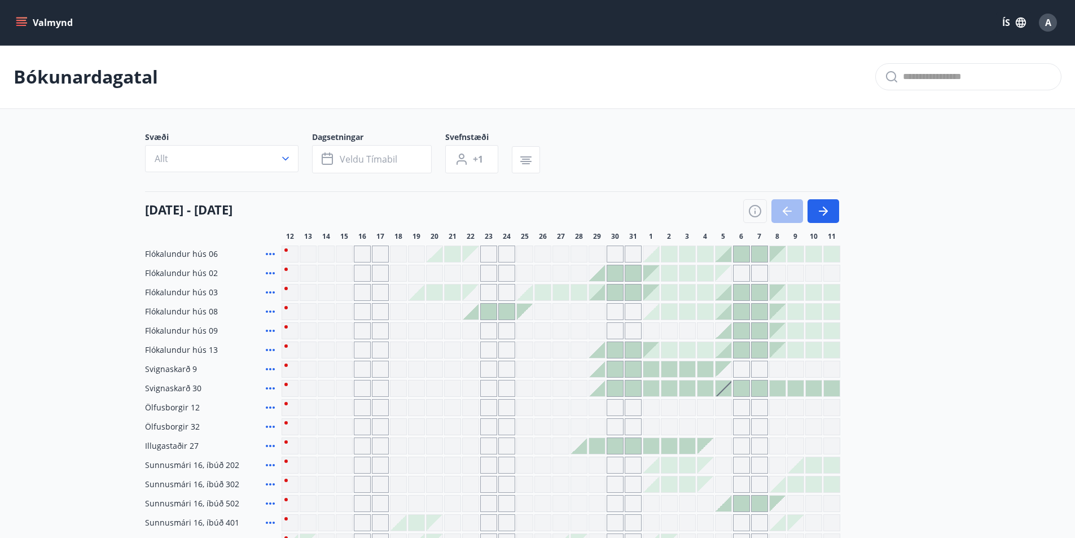
click at [23, 21] on icon "menu" at bounding box center [21, 22] width 11 height 11
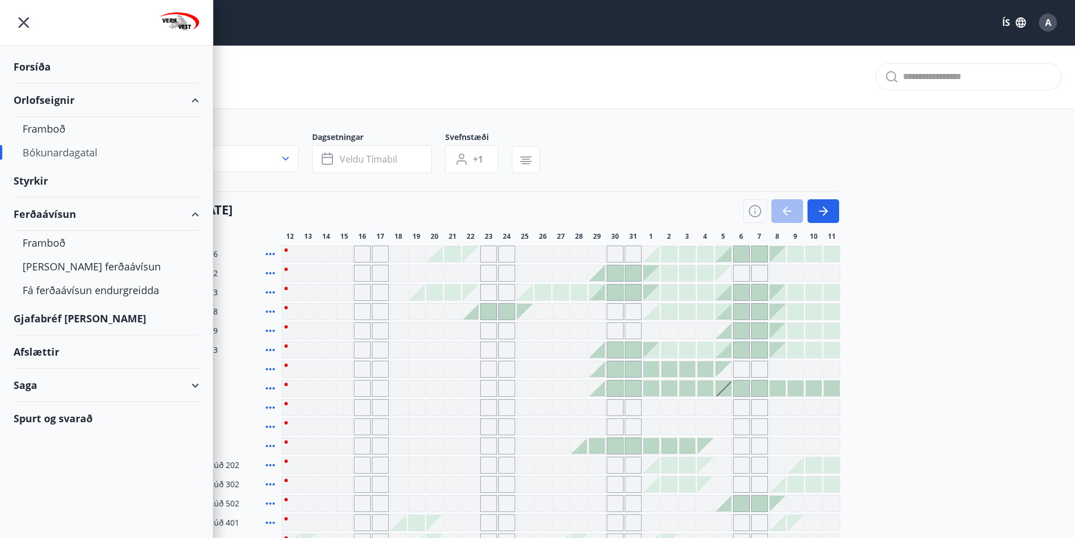
click at [54, 349] on div "Afslættir" at bounding box center [107, 351] width 186 height 33
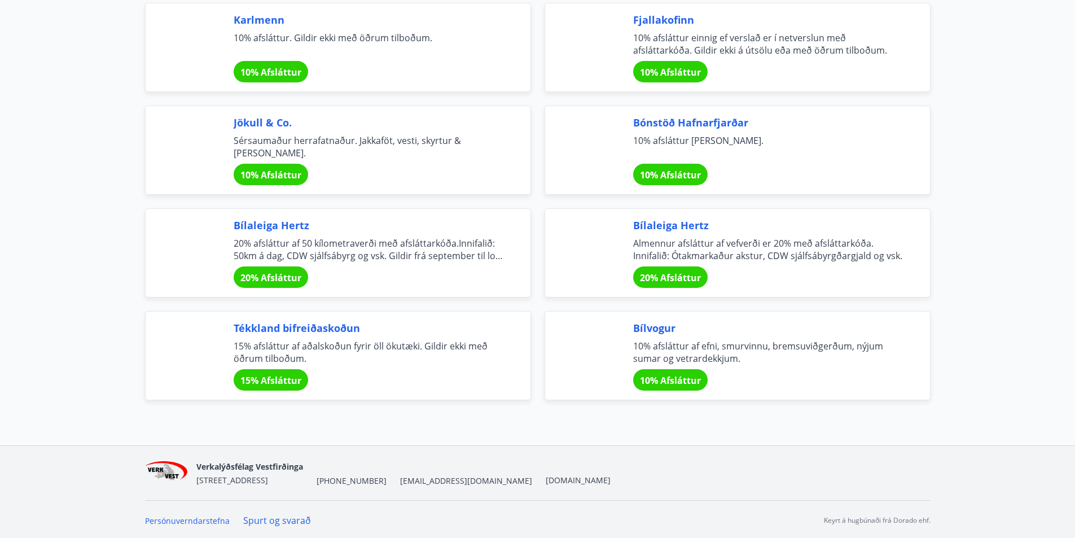
scroll to position [3638, 0]
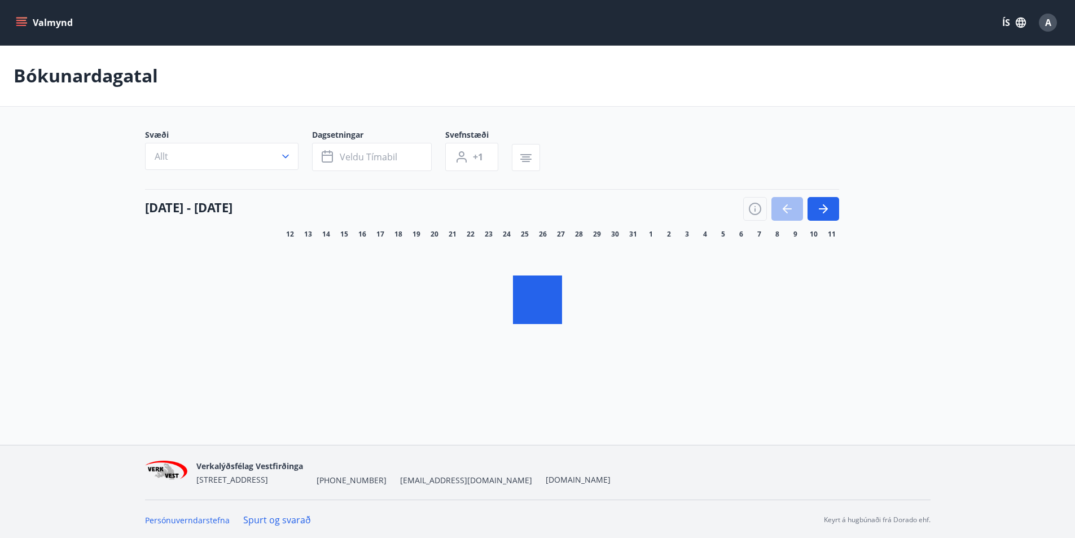
click at [19, 20] on icon "menu" at bounding box center [21, 20] width 10 height 1
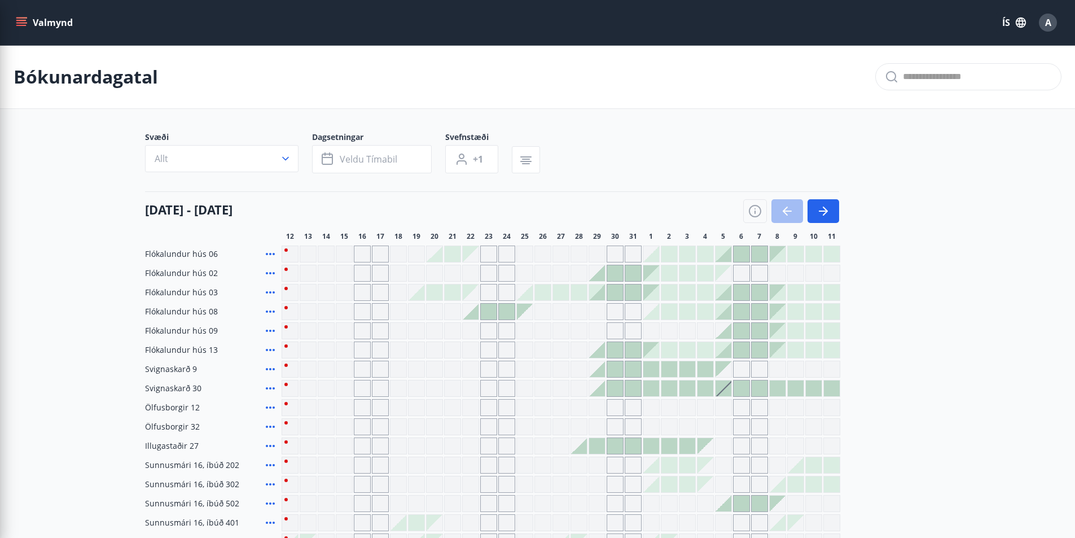
click at [21, 23] on icon "menu" at bounding box center [22, 22] width 12 height 1
click at [18, 19] on icon "menu" at bounding box center [21, 22] width 11 height 11
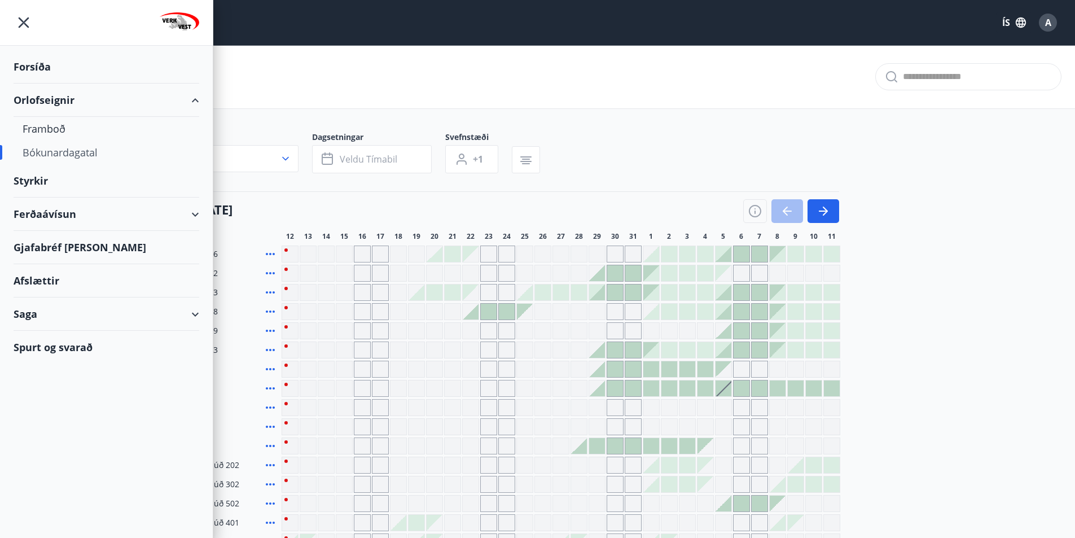
click at [34, 212] on div "Ferðaávísun" at bounding box center [107, 214] width 186 height 33
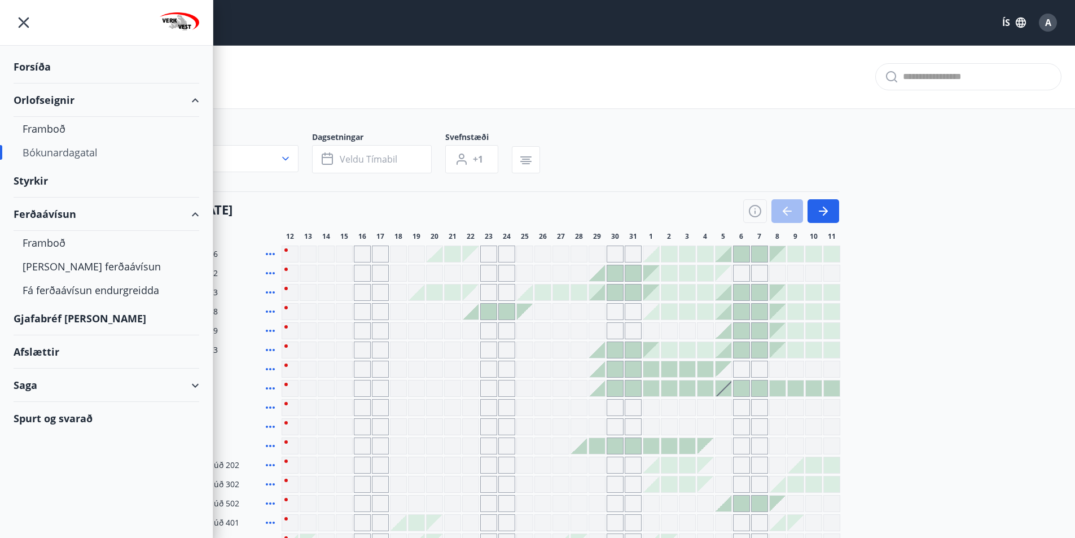
click at [193, 212] on div "Ferðaávísun" at bounding box center [107, 214] width 186 height 33
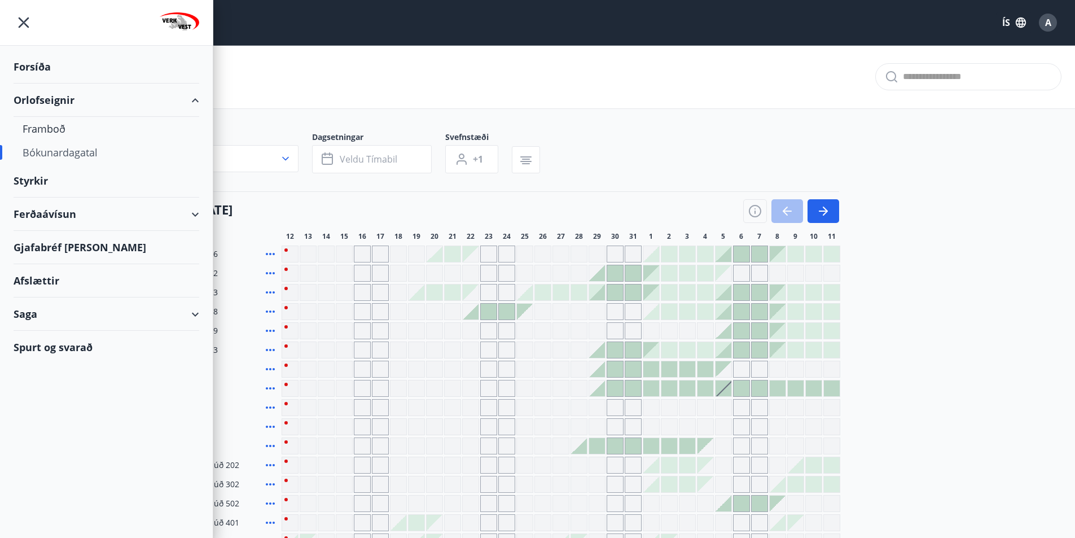
click at [194, 212] on div "Ferðaávísun" at bounding box center [107, 214] width 186 height 33
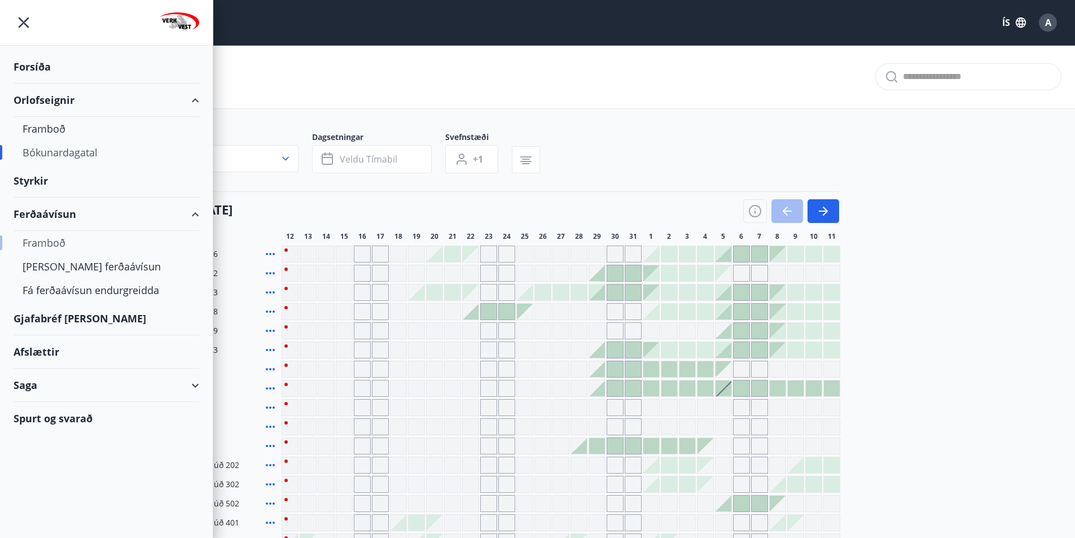
click at [59, 244] on div "Framboð" at bounding box center [107, 243] width 168 height 24
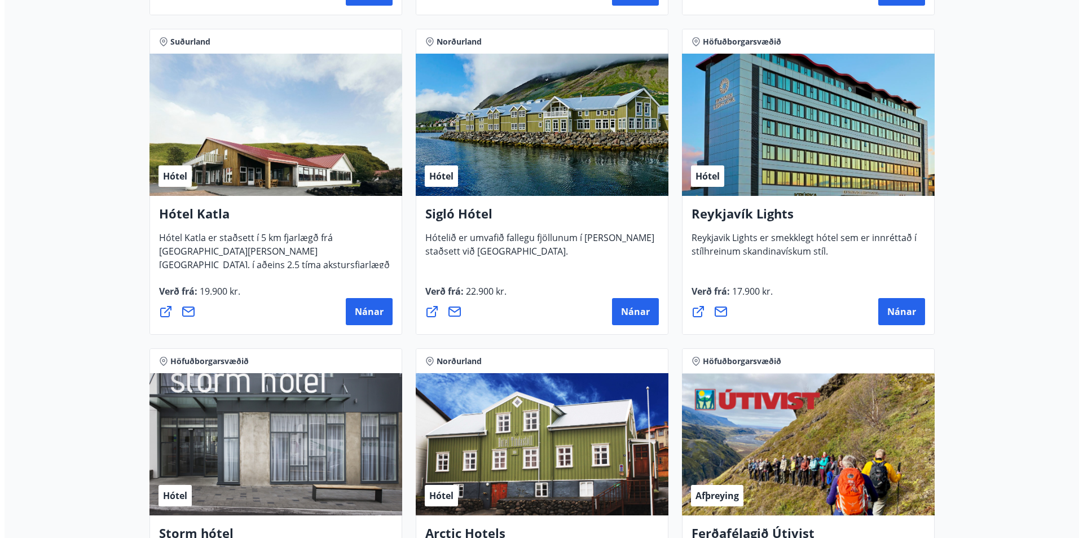
scroll to position [846, 0]
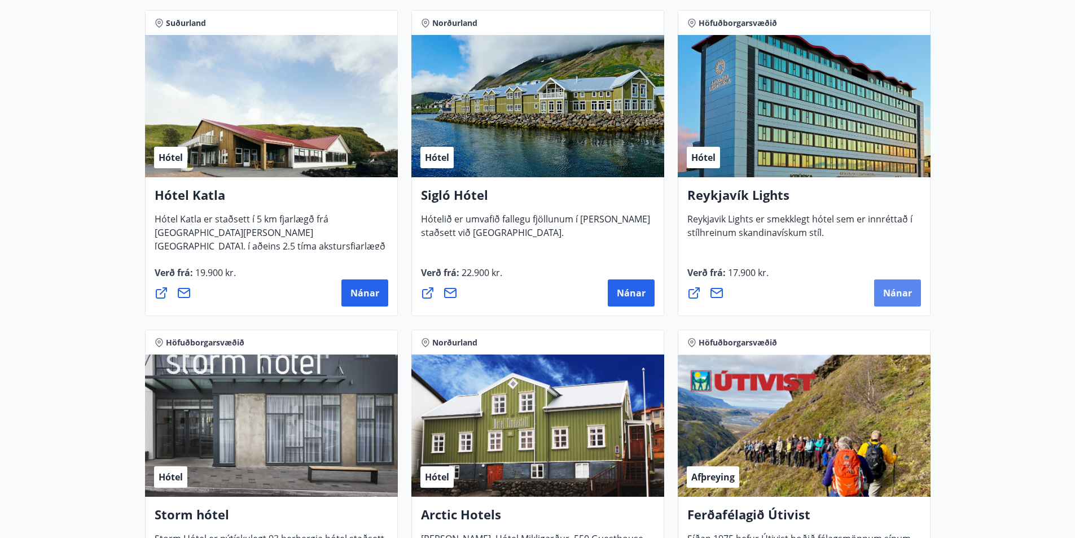
click at [900, 294] on span "Nánar" at bounding box center [897, 293] width 29 height 12
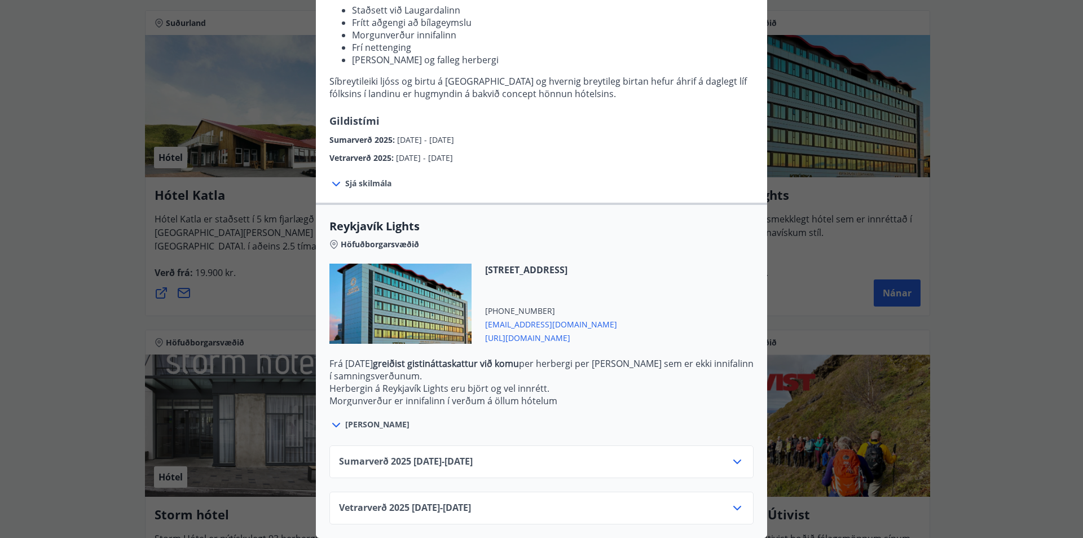
scroll to position [174, 0]
click at [732, 455] on icon at bounding box center [738, 462] width 14 height 14
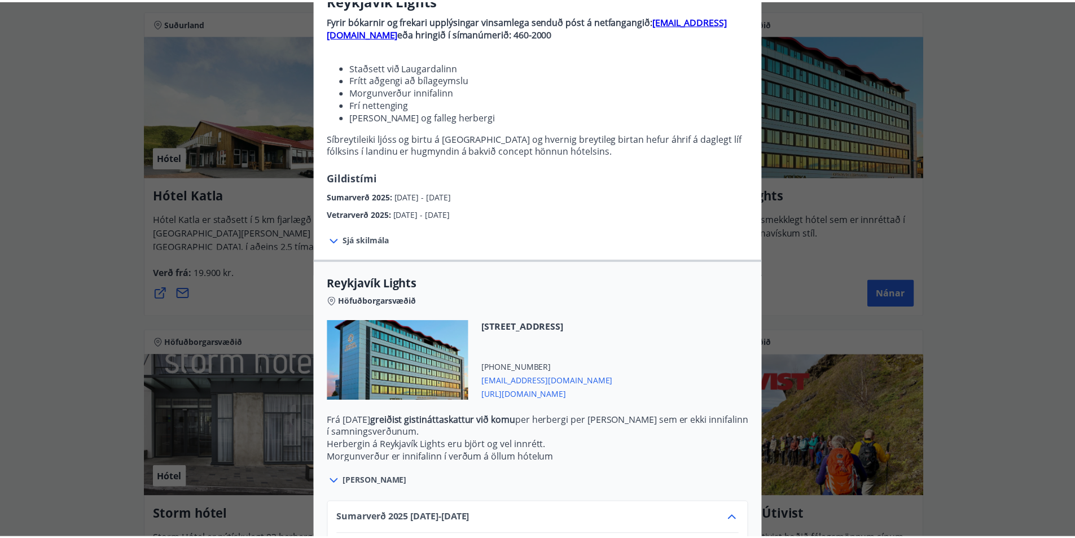
scroll to position [0, 0]
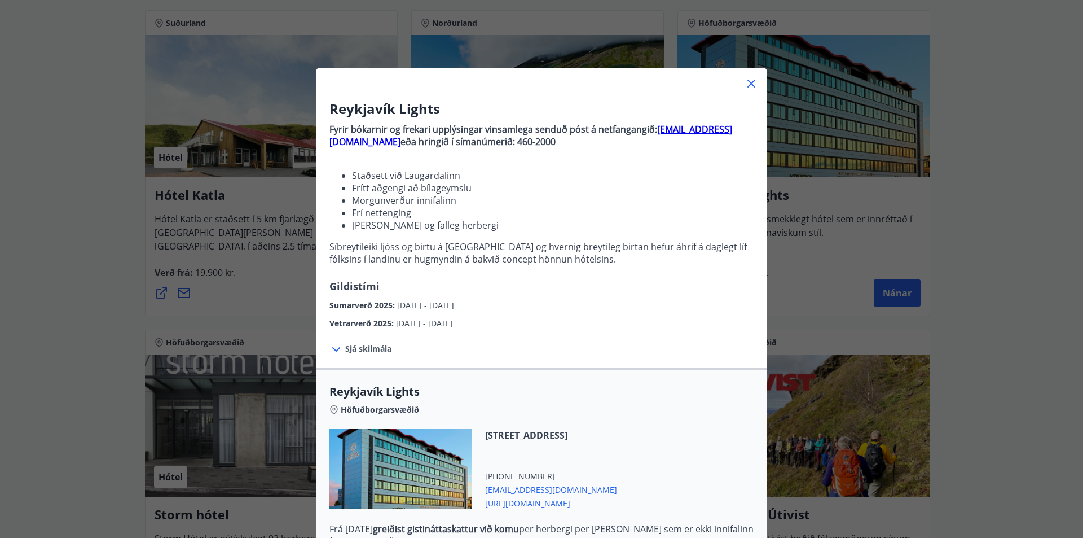
click at [745, 79] on icon at bounding box center [752, 84] width 14 height 14
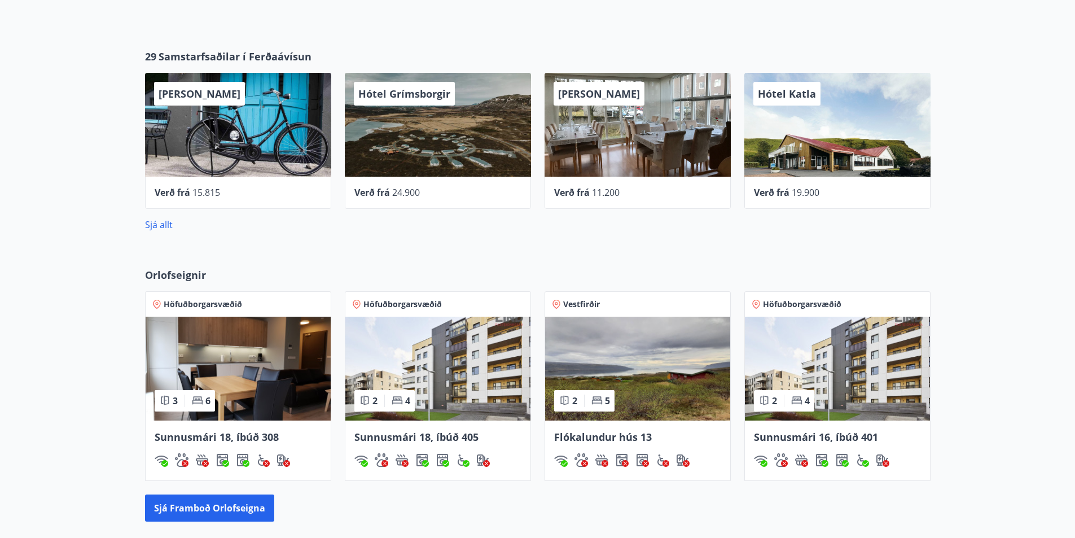
scroll to position [734, 0]
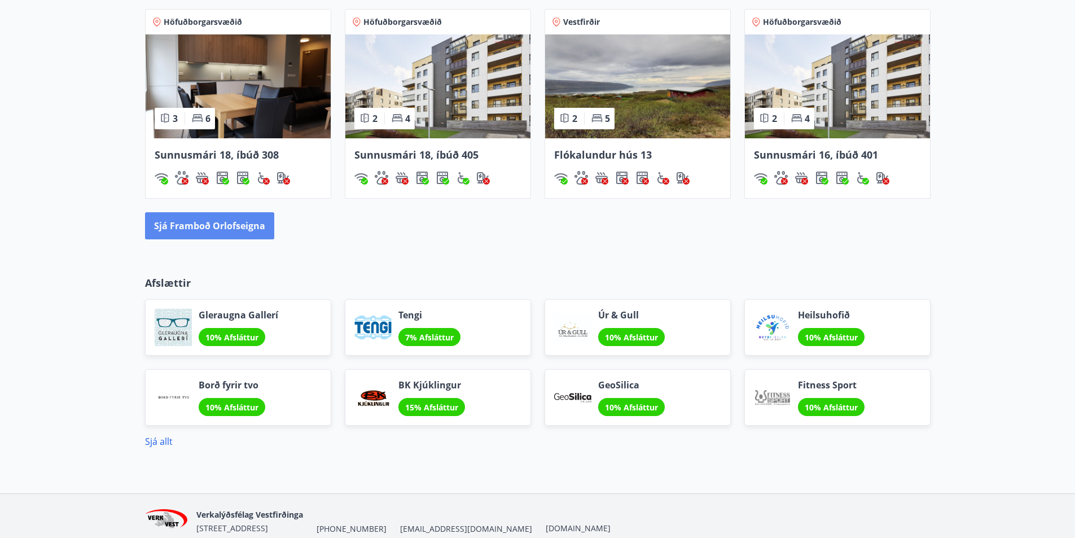
click at [209, 227] on button "Sjá framboð orlofseigna" at bounding box center [209, 225] width 129 height 27
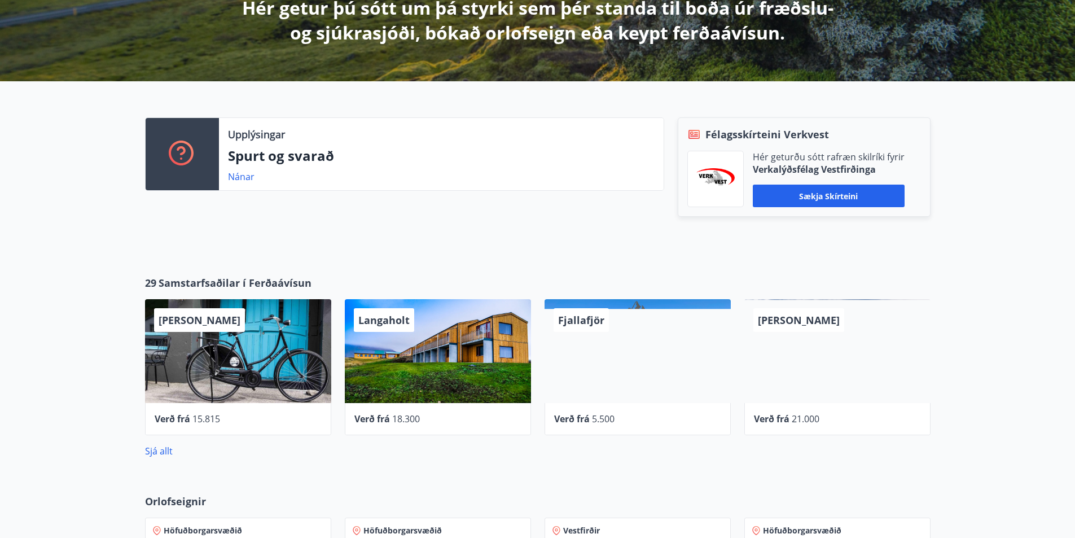
scroll to position [221, 0]
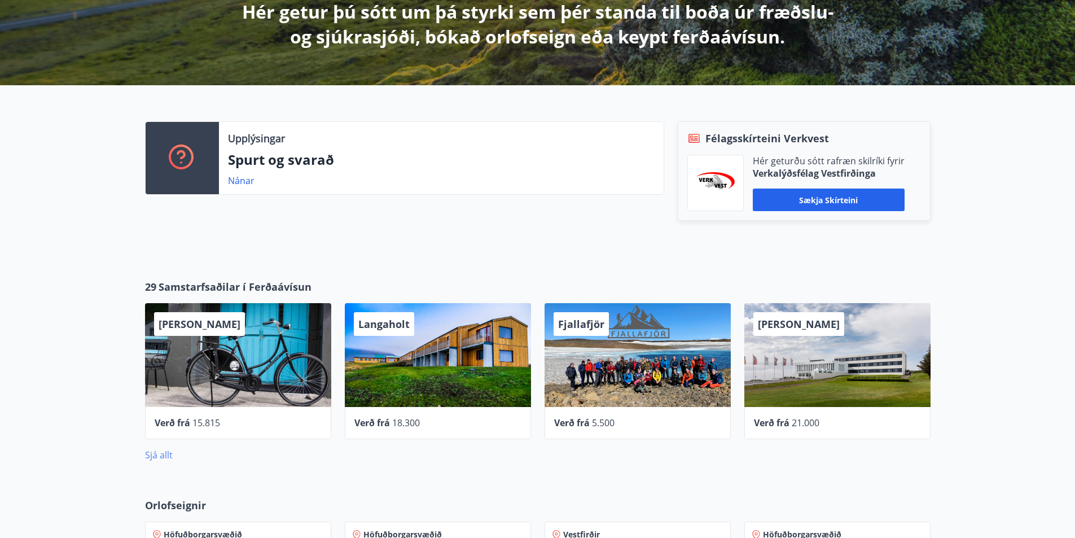
click at [165, 456] on link "Sjá allt" at bounding box center [159, 455] width 28 height 12
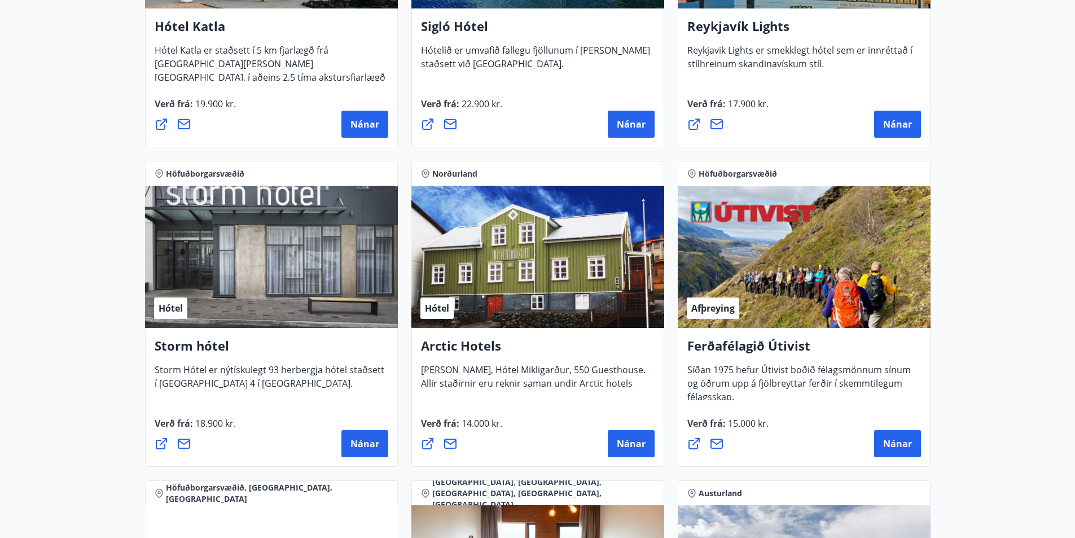
scroll to position [1016, 0]
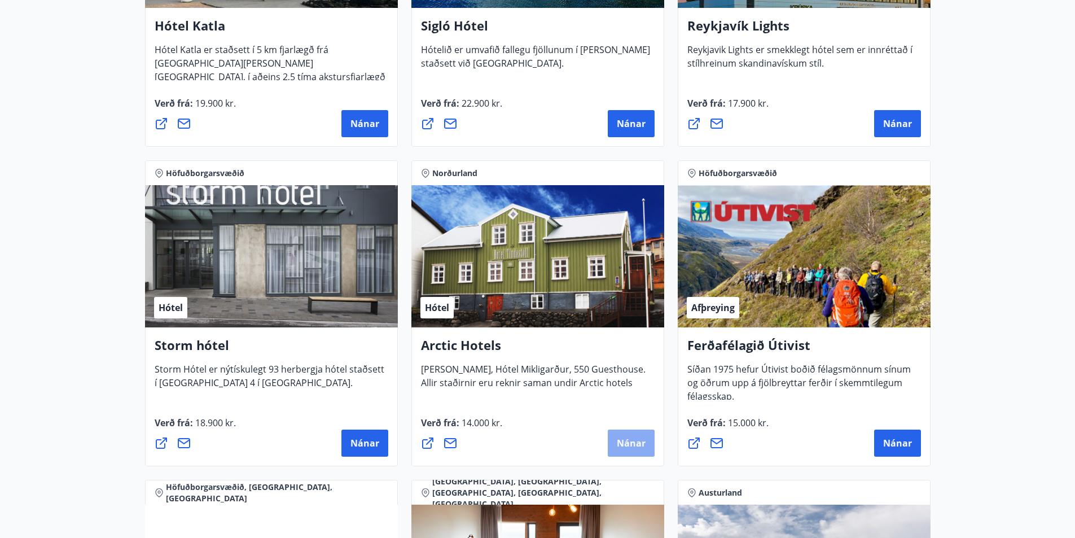
drag, startPoint x: 630, startPoint y: 441, endPoint x: 621, endPoint y: 444, distance: 9.3
drag, startPoint x: 621, startPoint y: 444, endPoint x: 502, endPoint y: 363, distance: 143.5
drag, startPoint x: 502, startPoint y: 363, endPoint x: 483, endPoint y: 348, distance: 24.5
click at [483, 348] on h4 "Arctic Hotels" at bounding box center [538, 349] width 234 height 26
click at [618, 447] on span "Nánar" at bounding box center [631, 443] width 29 height 12
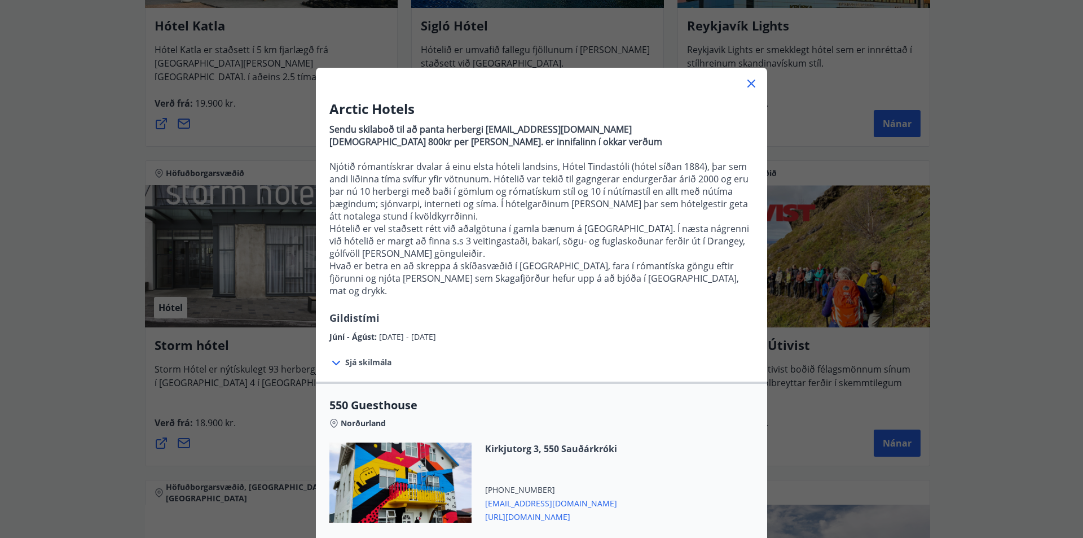
click at [749, 82] on icon at bounding box center [752, 84] width 14 height 14
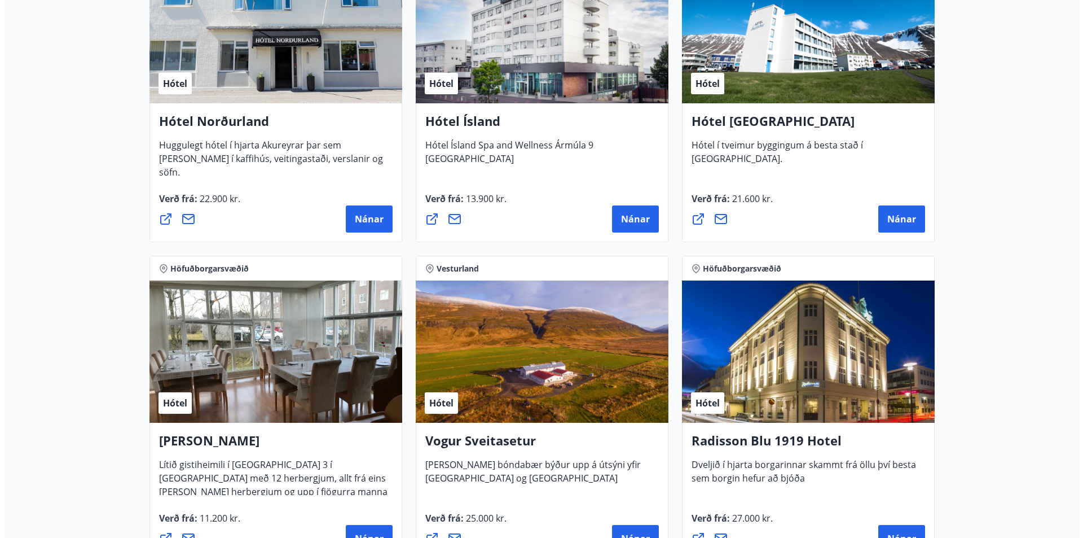
scroll to position [1822, 0]
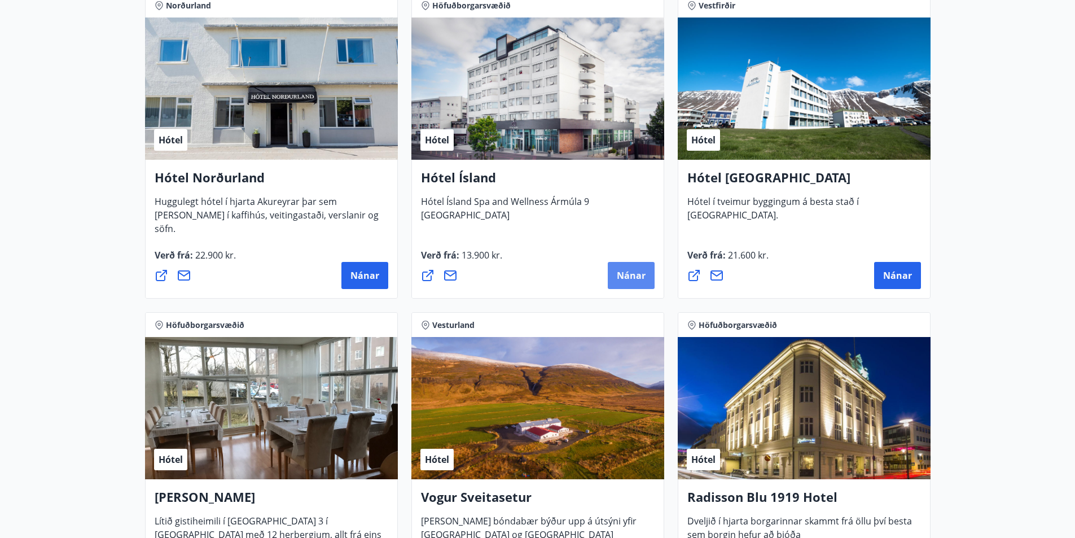
click at [622, 277] on span "Nánar" at bounding box center [631, 275] width 29 height 12
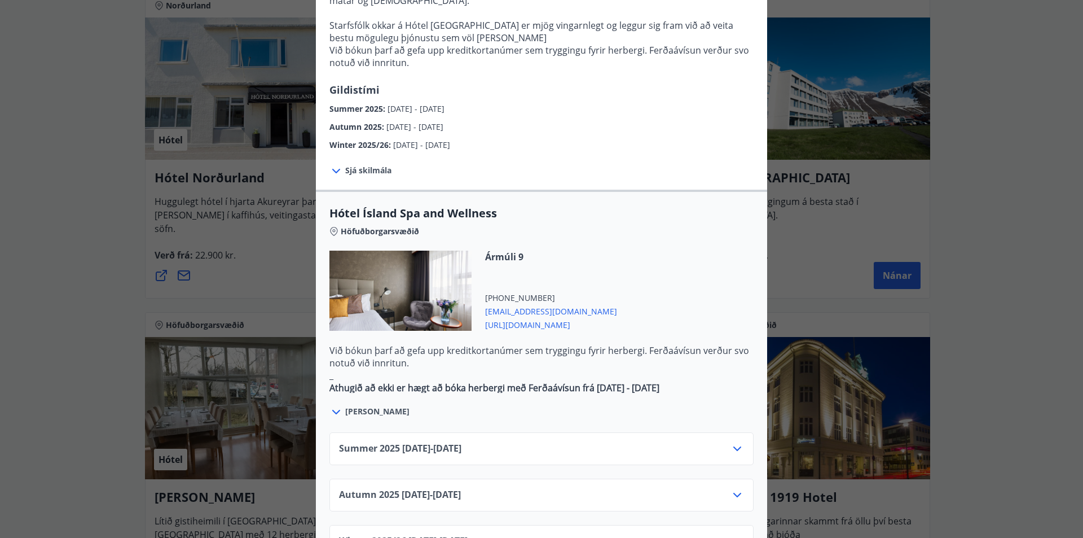
scroll to position [508, 0]
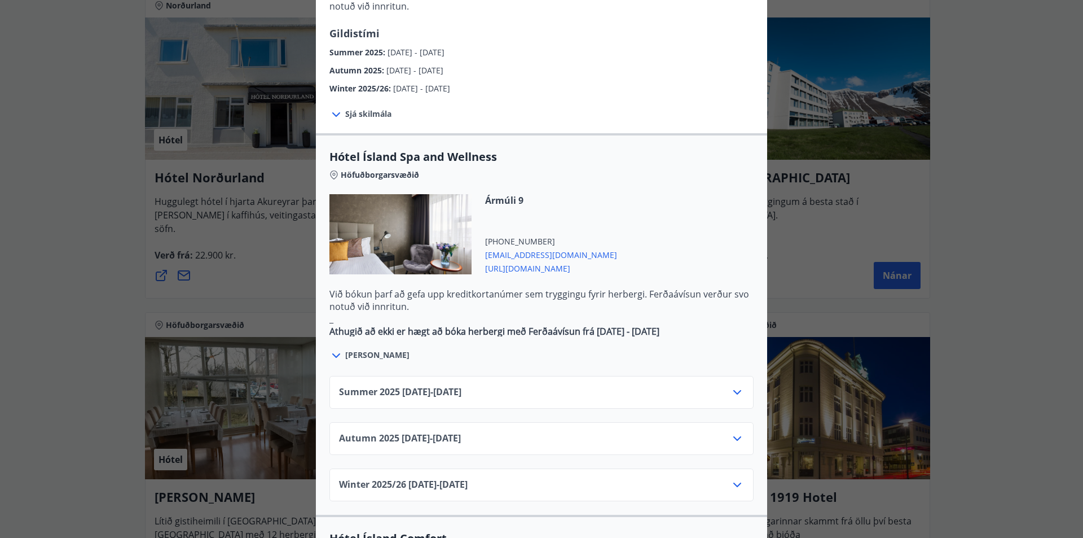
click at [734, 390] on icon at bounding box center [738, 392] width 8 height 5
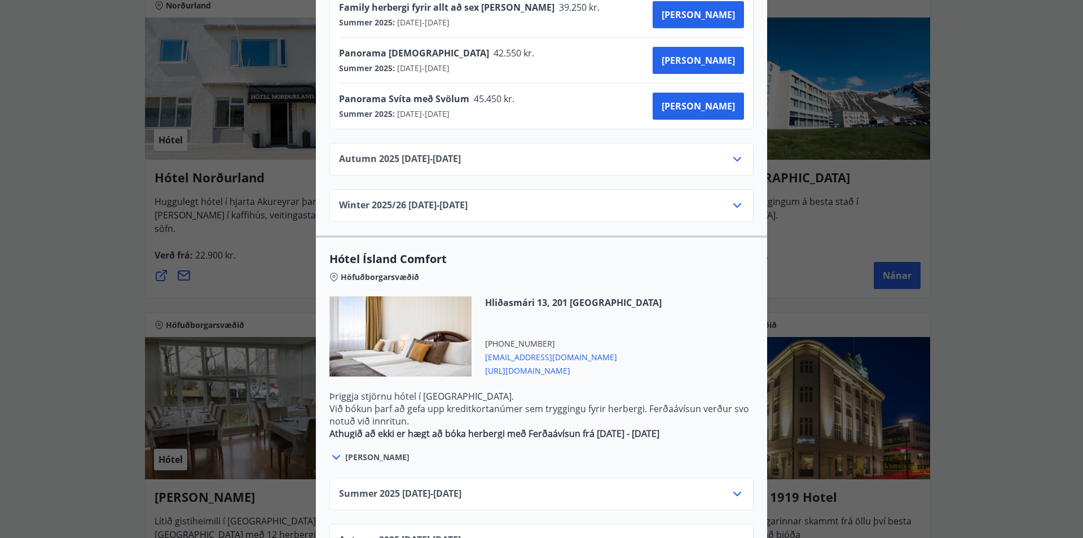
scroll to position [1065, 0]
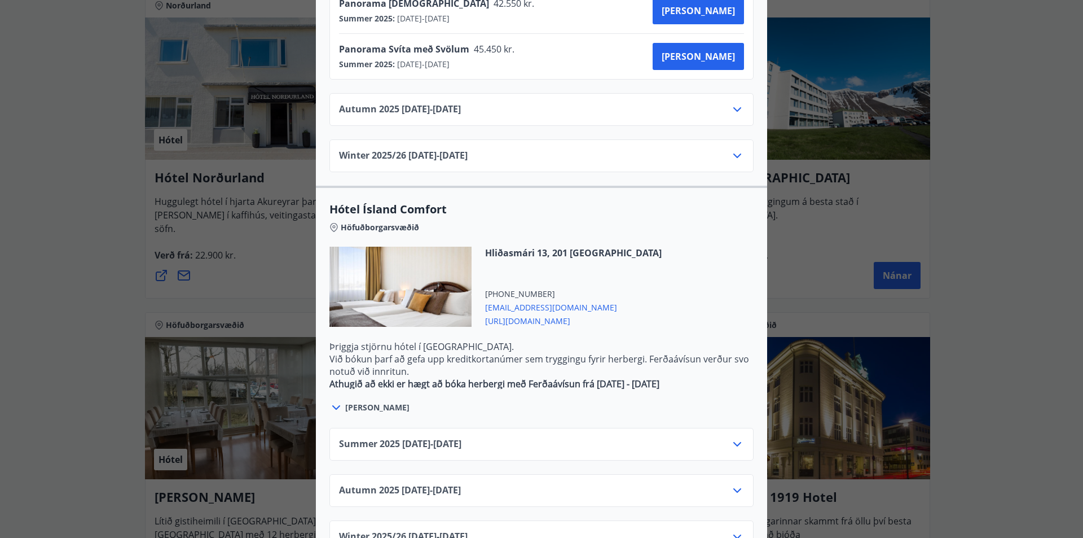
click at [734, 437] on icon at bounding box center [738, 444] width 14 height 14
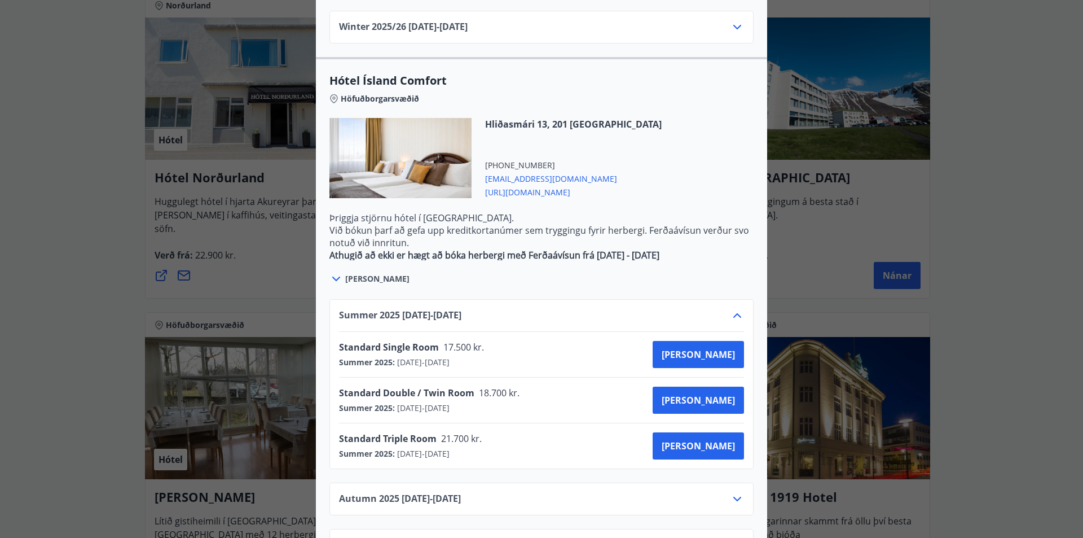
scroll to position [1203, 0]
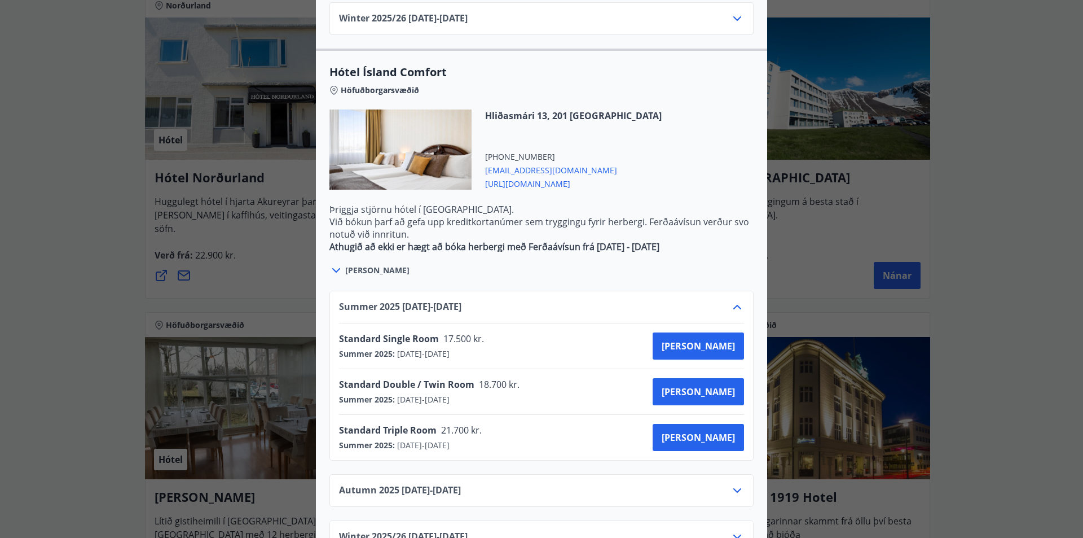
click at [963, 266] on div "Hótel Ísland Sendu skilaboð til að panta herbergi reception@hotelisland.is Athu…" at bounding box center [541, 269] width 1083 height 538
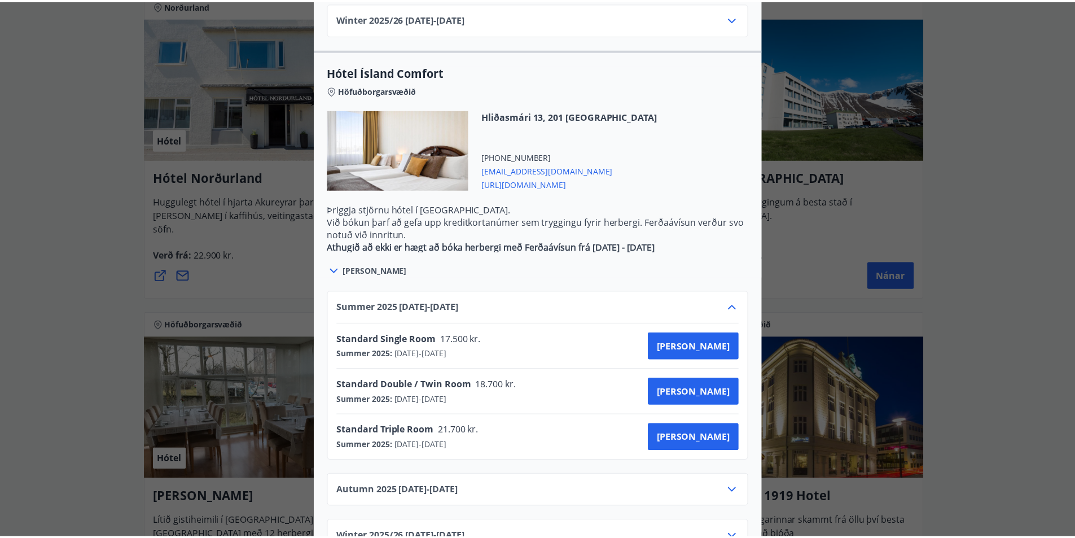
scroll to position [0, 0]
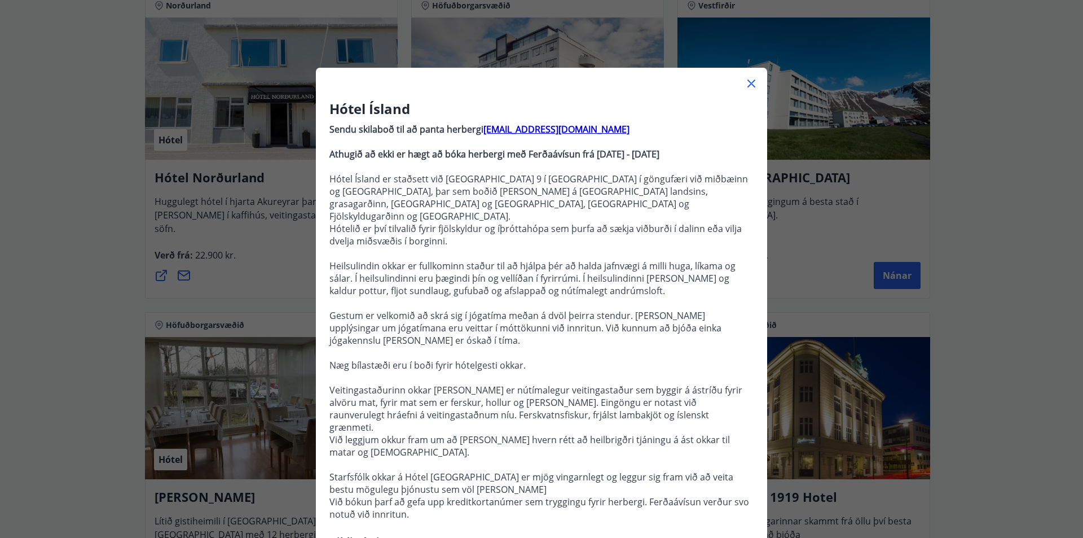
click at [745, 84] on icon at bounding box center [752, 84] width 14 height 14
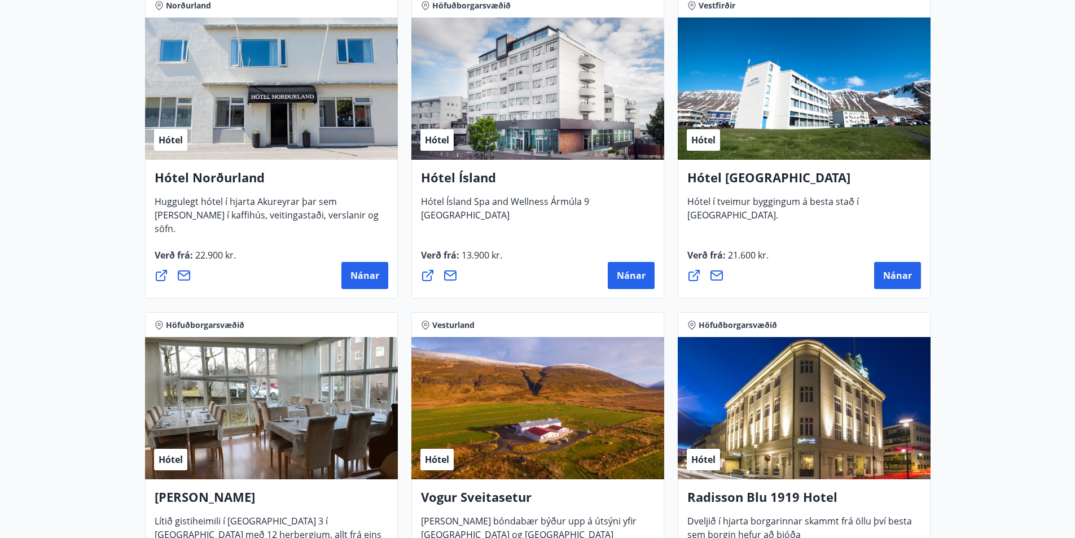
click at [578, 84] on div "Hótel" at bounding box center [537, 88] width 253 height 142
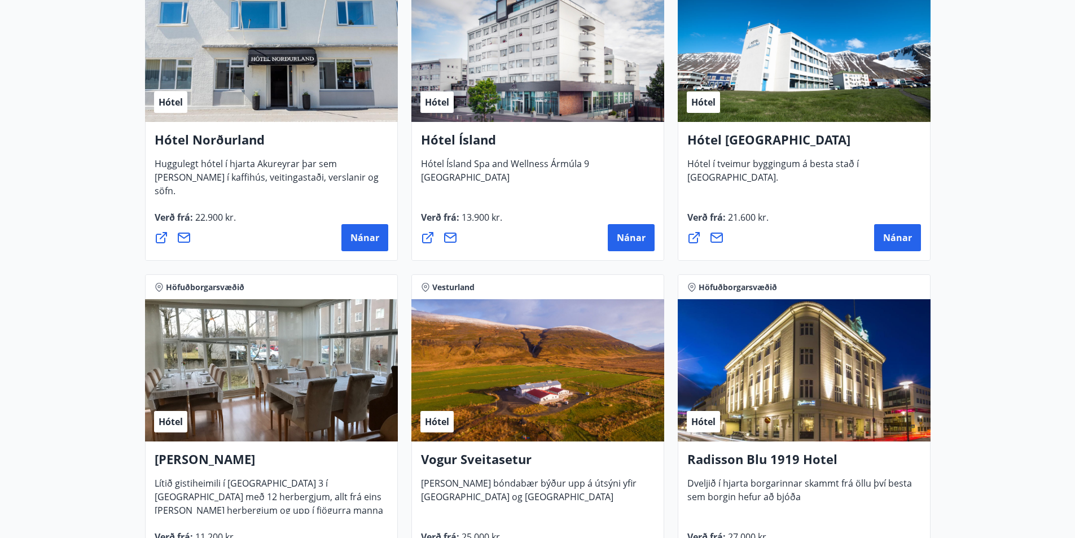
scroll to position [1879, 0]
